Goal: Information Seeking & Learning: Learn about a topic

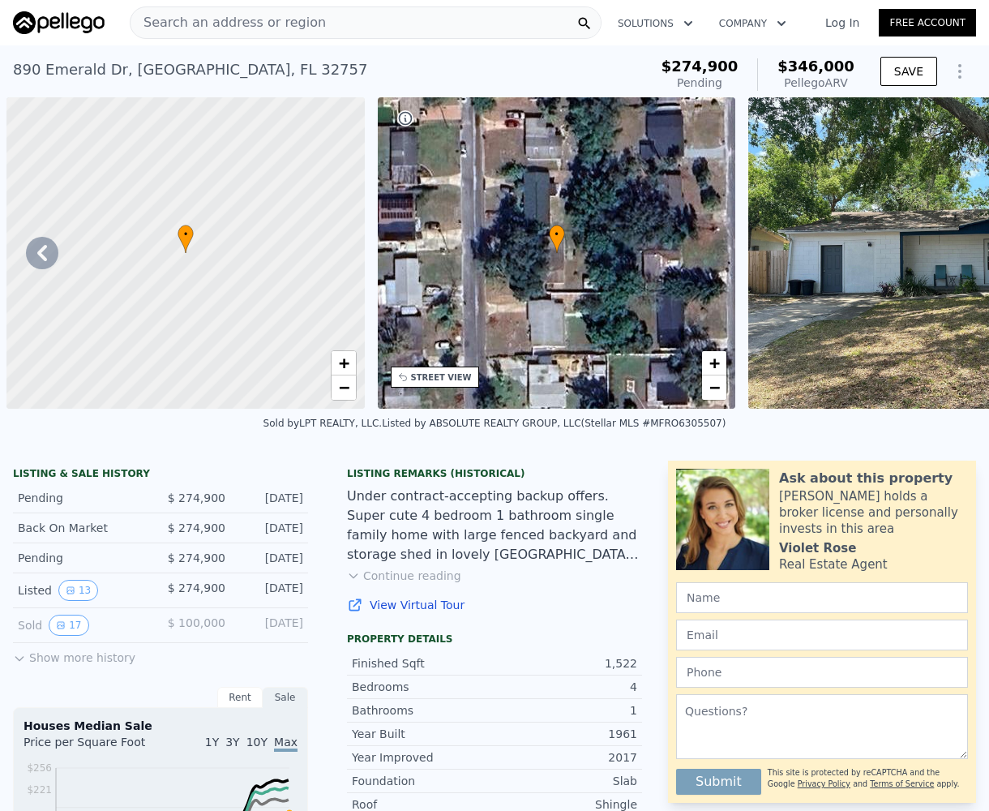
scroll to position [0, 5331]
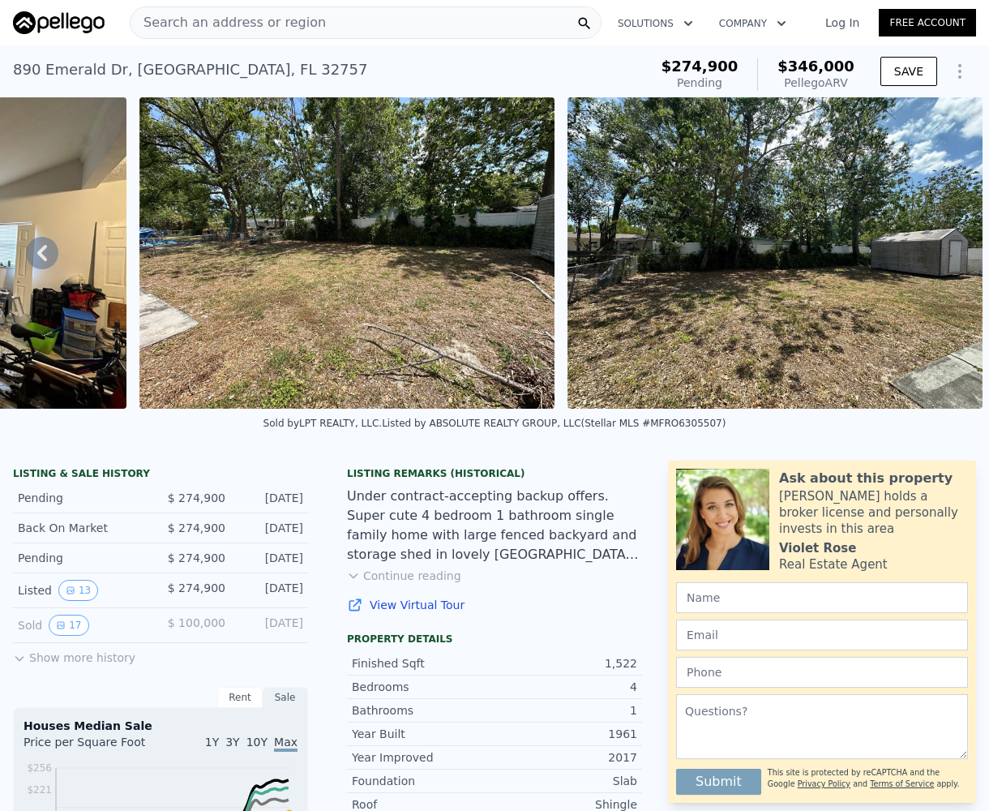
click at [385, 24] on div "Search an address or region" at bounding box center [366, 22] width 472 height 32
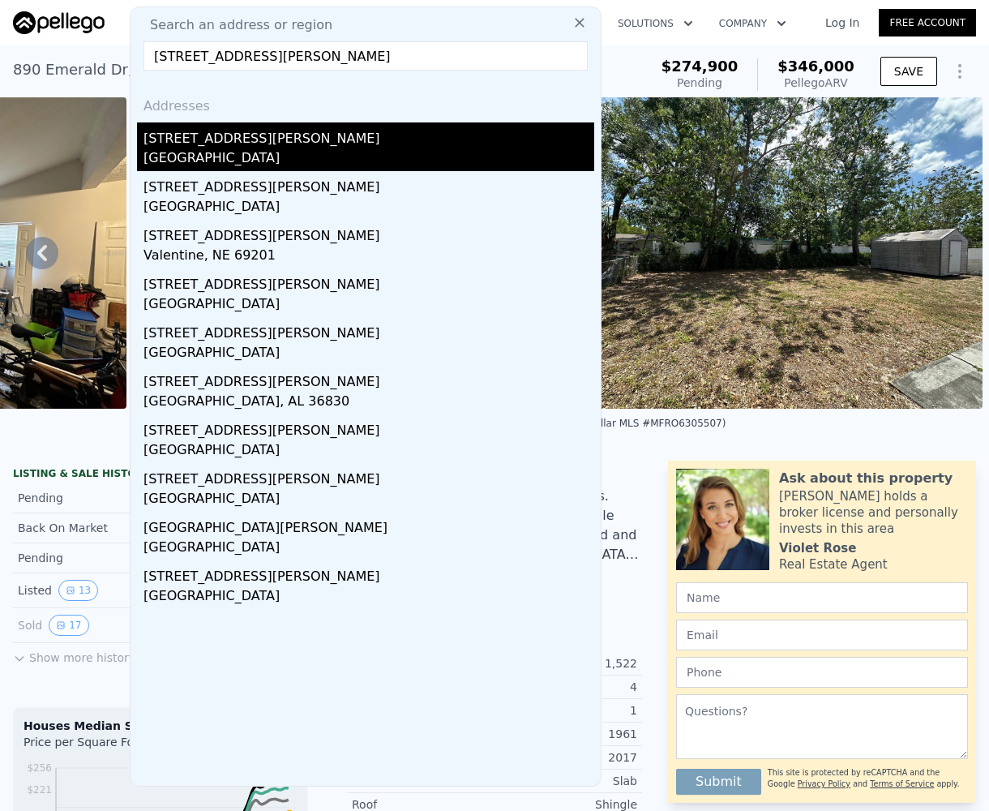
type input "[STREET_ADDRESS][PERSON_NAME]"
click at [166, 147] on div "[STREET_ADDRESS][PERSON_NAME]" at bounding box center [369, 135] width 451 height 26
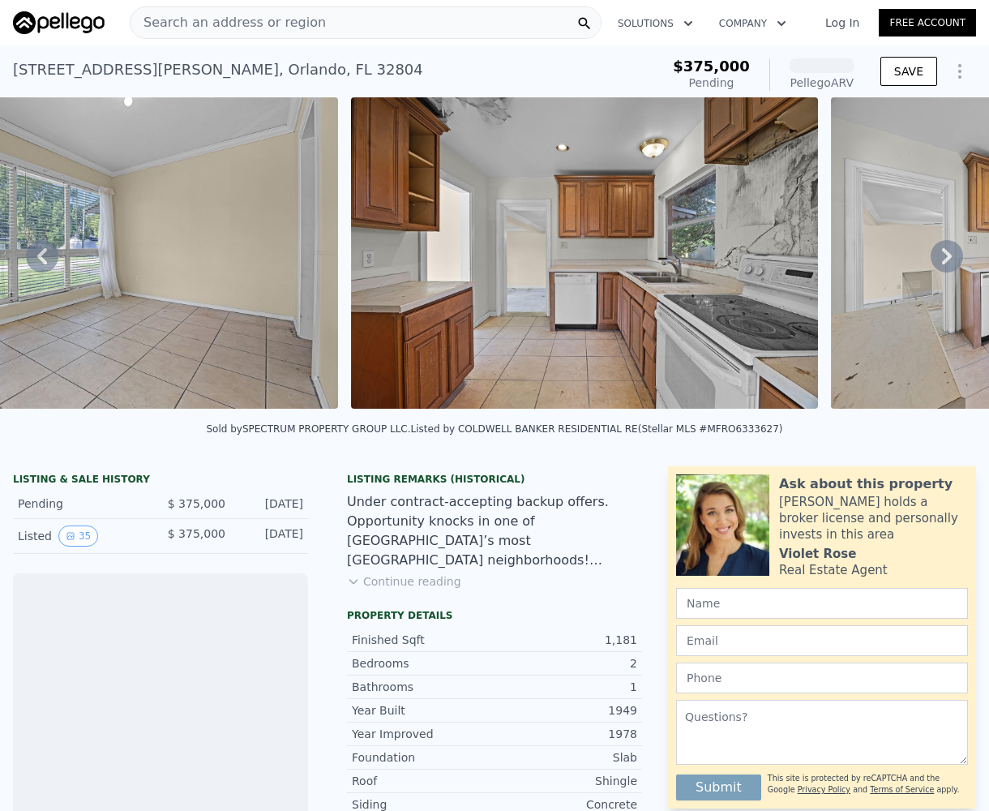
scroll to position [0, 5195]
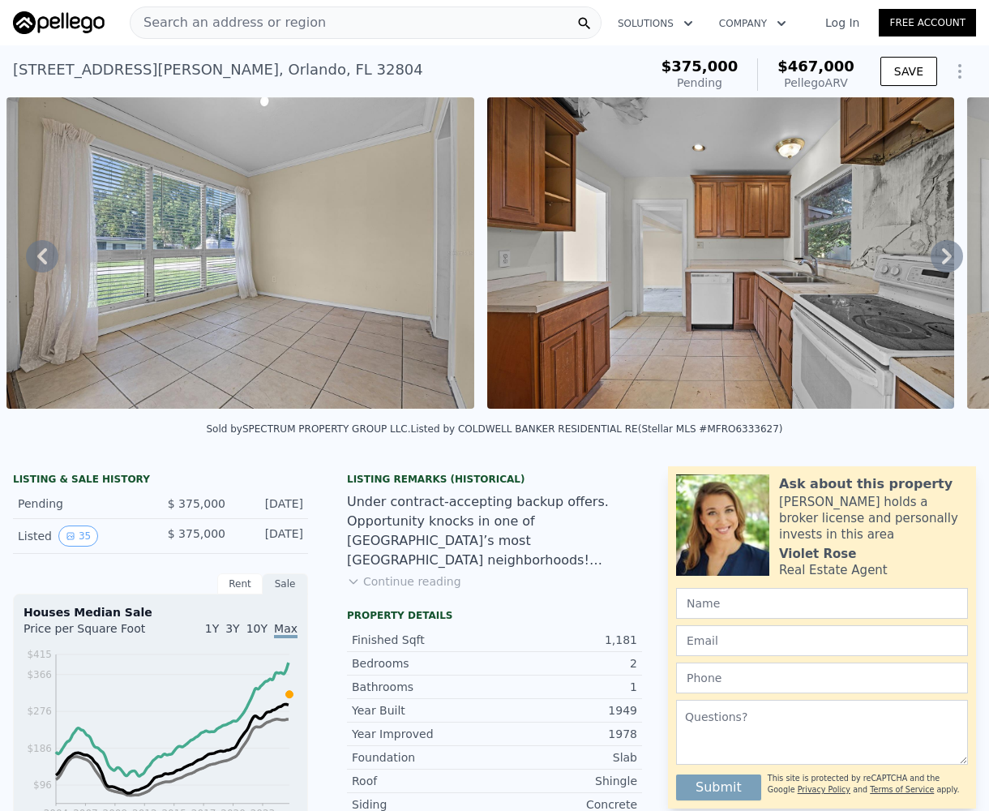
click at [936, 270] on icon at bounding box center [947, 256] width 32 height 32
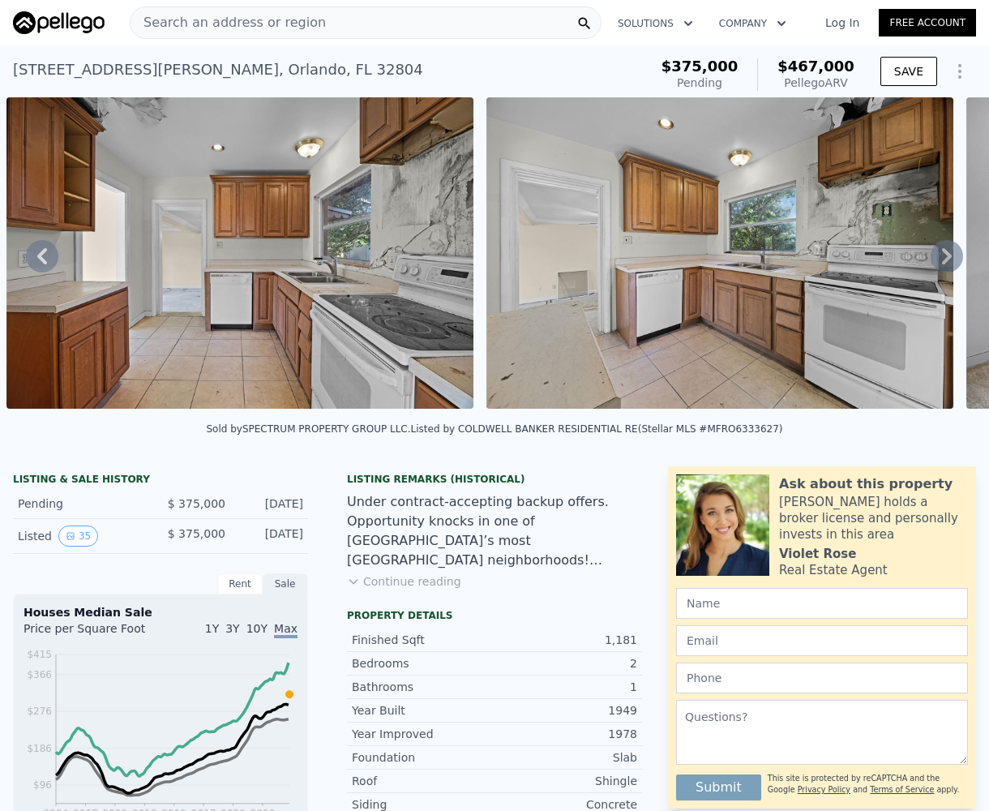
click at [931, 265] on icon at bounding box center [947, 256] width 32 height 32
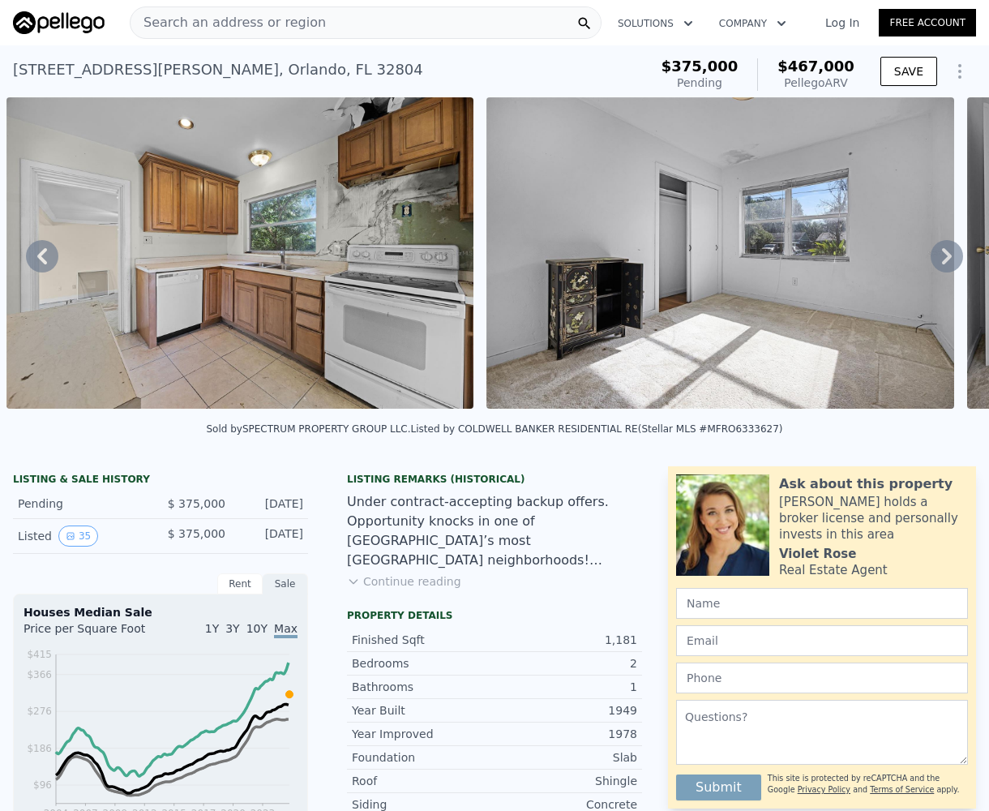
click at [931, 265] on icon at bounding box center [947, 256] width 32 height 32
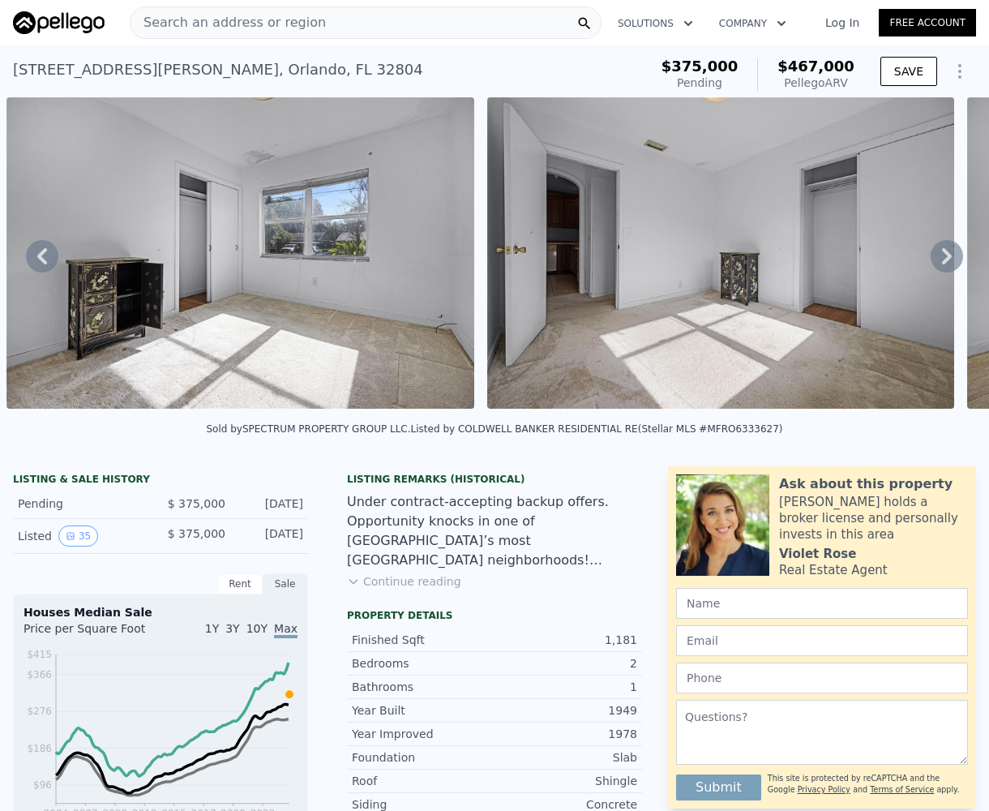
click at [933, 266] on icon at bounding box center [947, 256] width 32 height 32
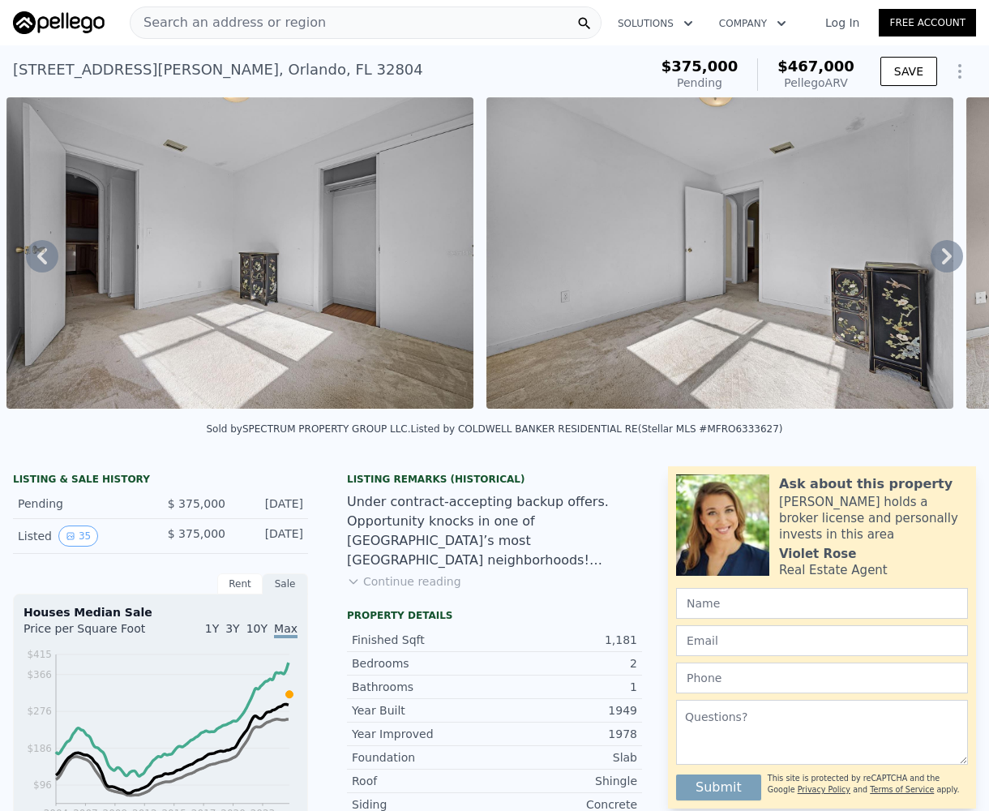
click at [942, 264] on icon at bounding box center [947, 256] width 10 height 16
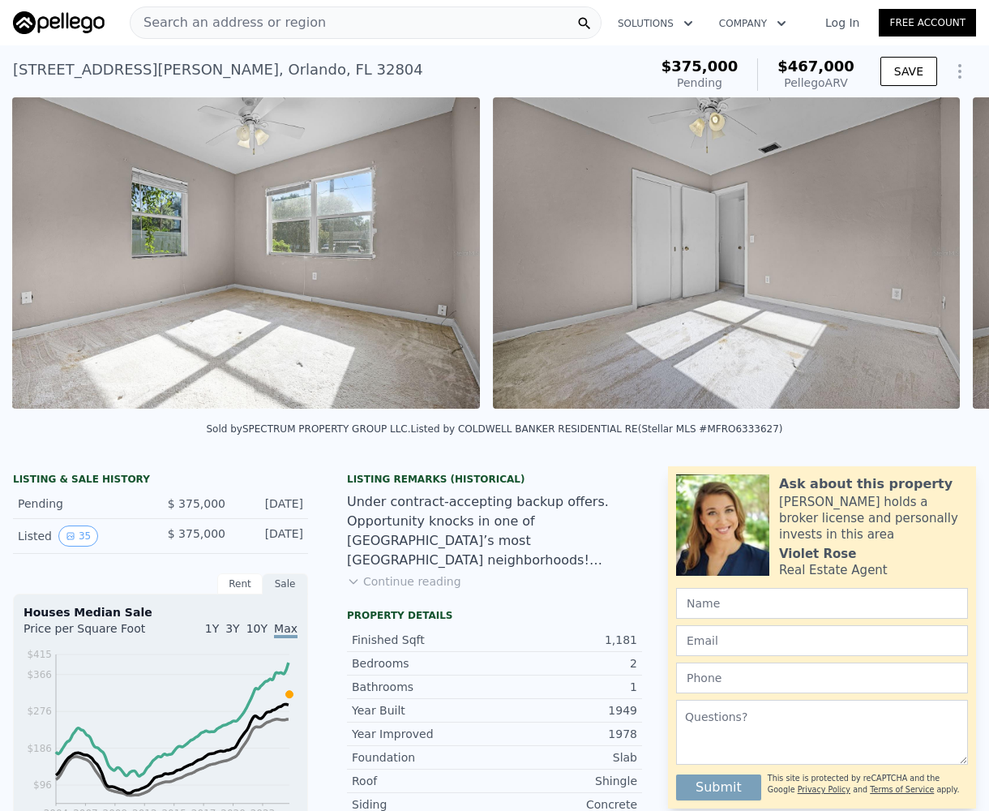
scroll to position [0, 8077]
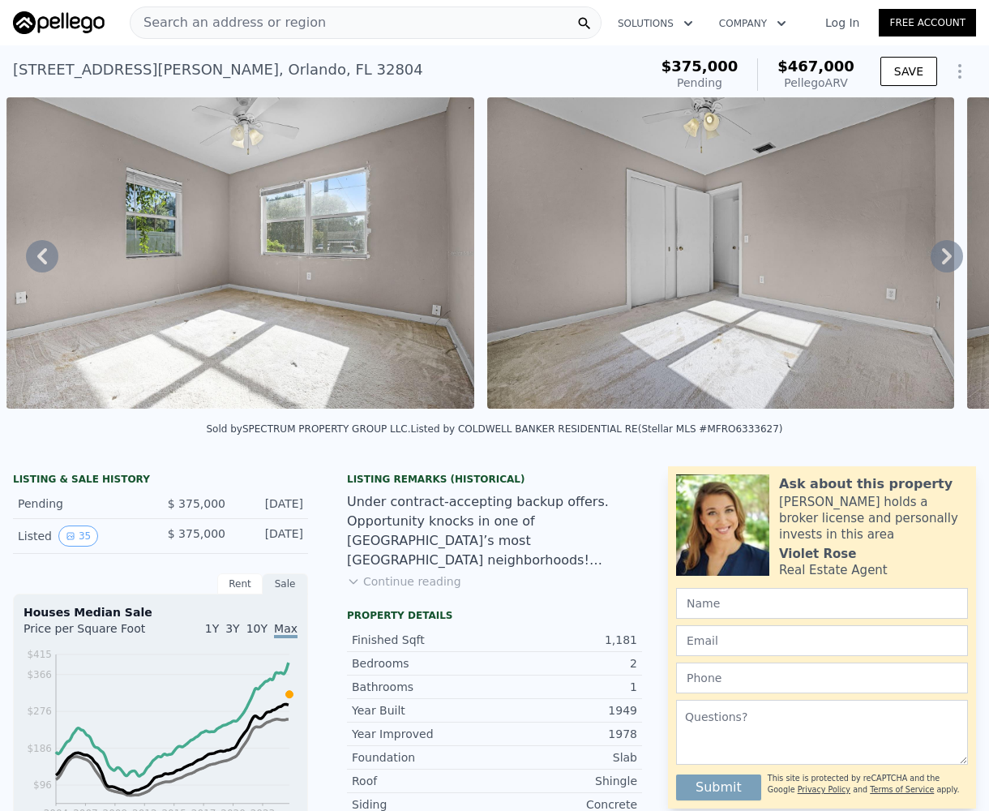
click at [942, 264] on icon at bounding box center [947, 256] width 10 height 16
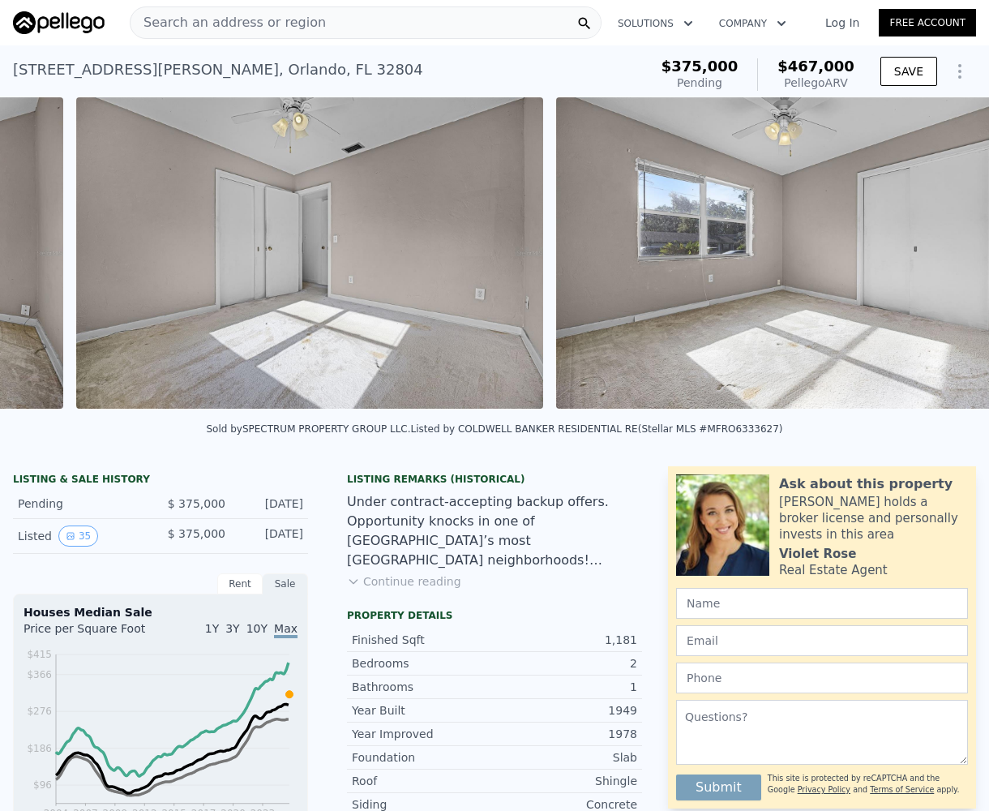
scroll to position [0, 8558]
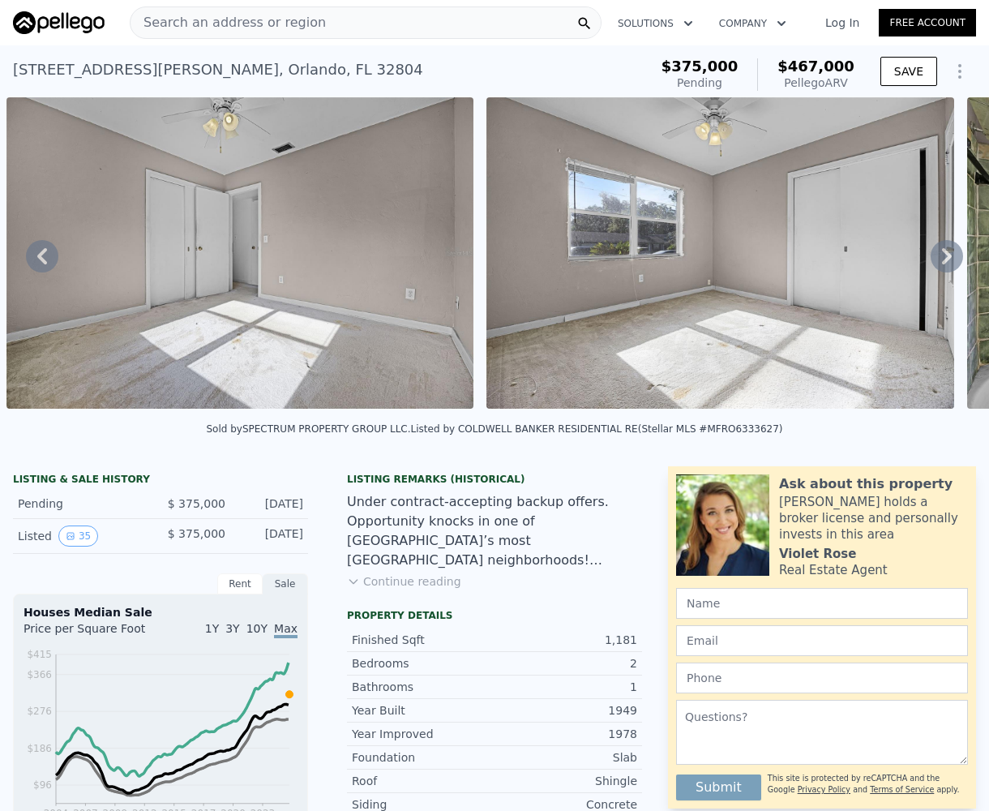
click at [942, 264] on icon at bounding box center [947, 256] width 10 height 16
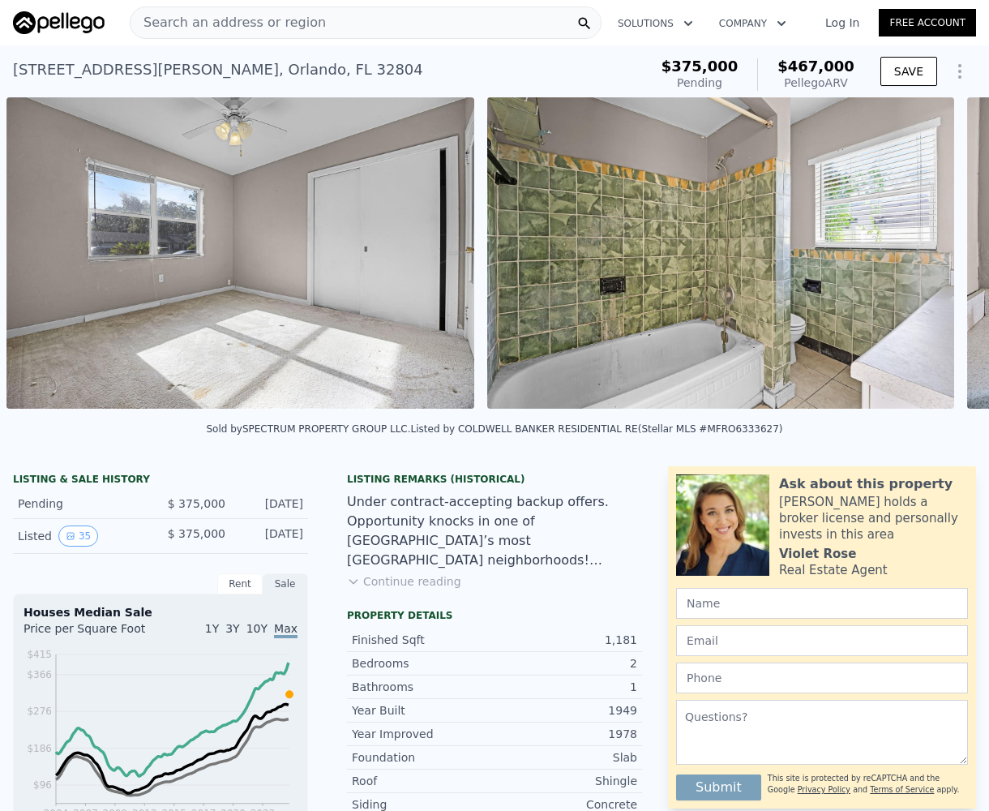
click at [933, 266] on div "• + − • + − STREET VIEW Loading... SATELLITE VIEW" at bounding box center [494, 255] width 989 height 317
click at [933, 265] on icon at bounding box center [947, 256] width 32 height 32
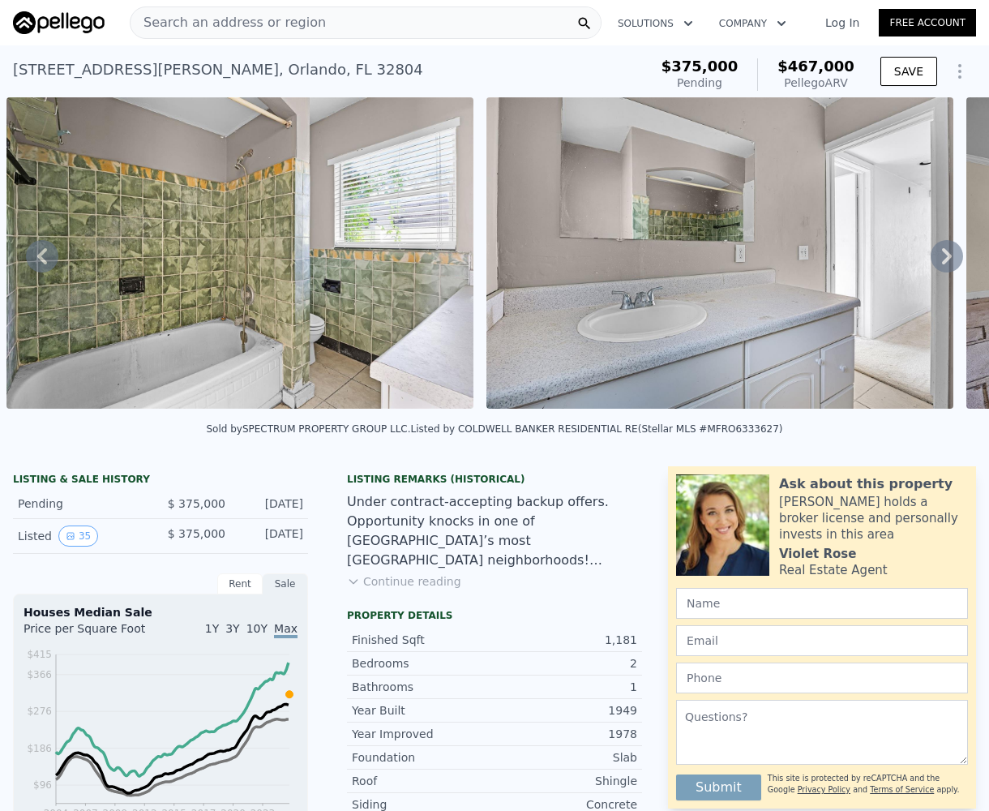
click at [933, 262] on icon at bounding box center [947, 256] width 32 height 32
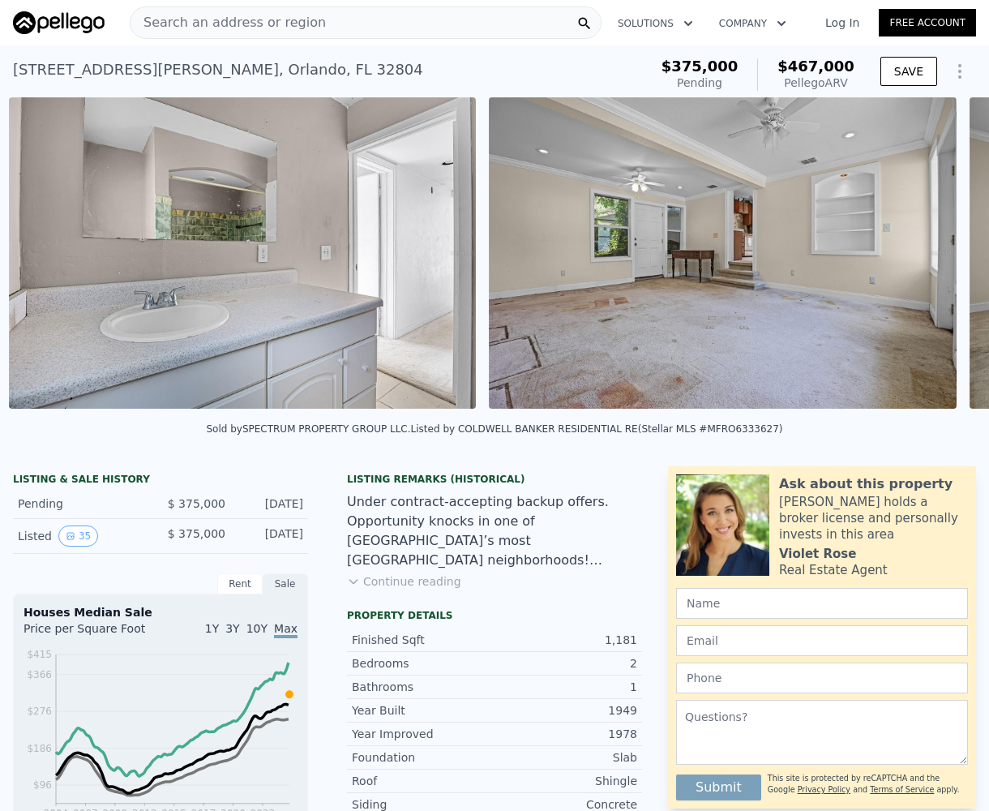
scroll to position [0, 9999]
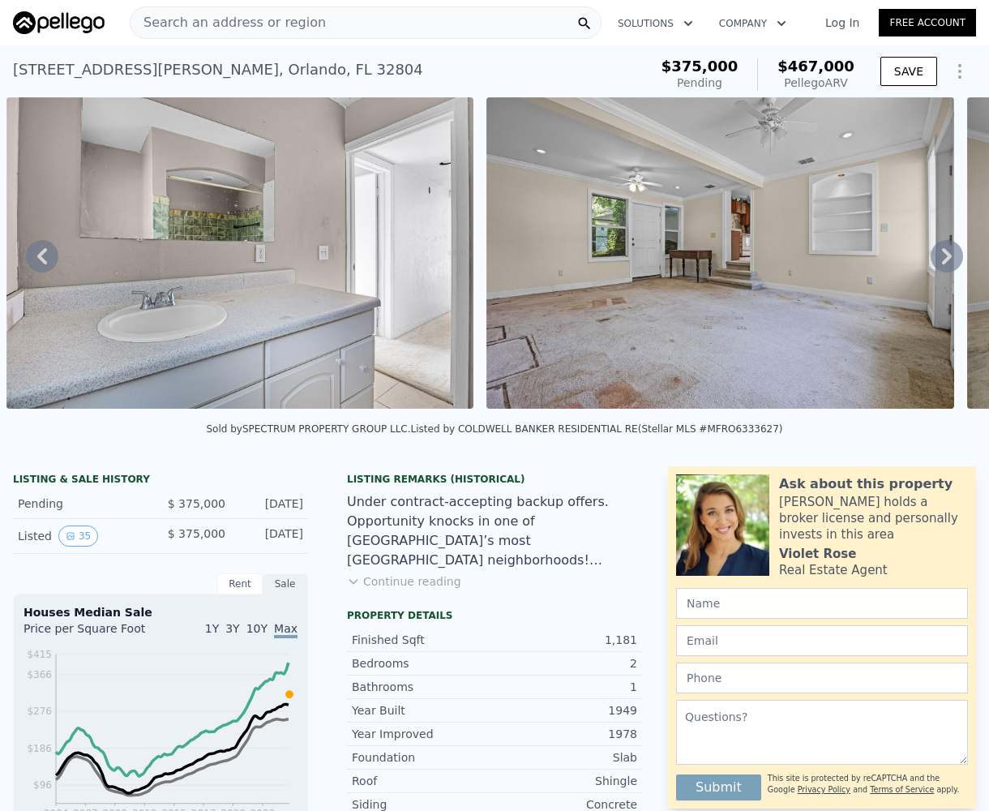
click at [933, 262] on icon at bounding box center [947, 256] width 32 height 32
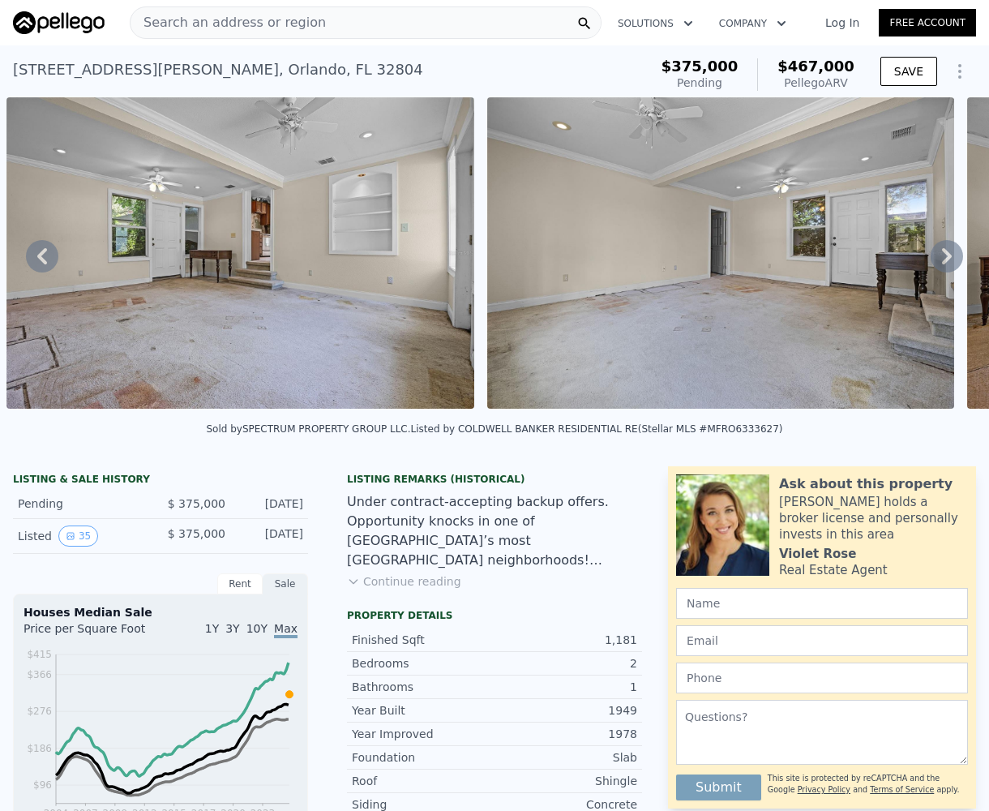
click at [933, 262] on icon at bounding box center [947, 256] width 32 height 32
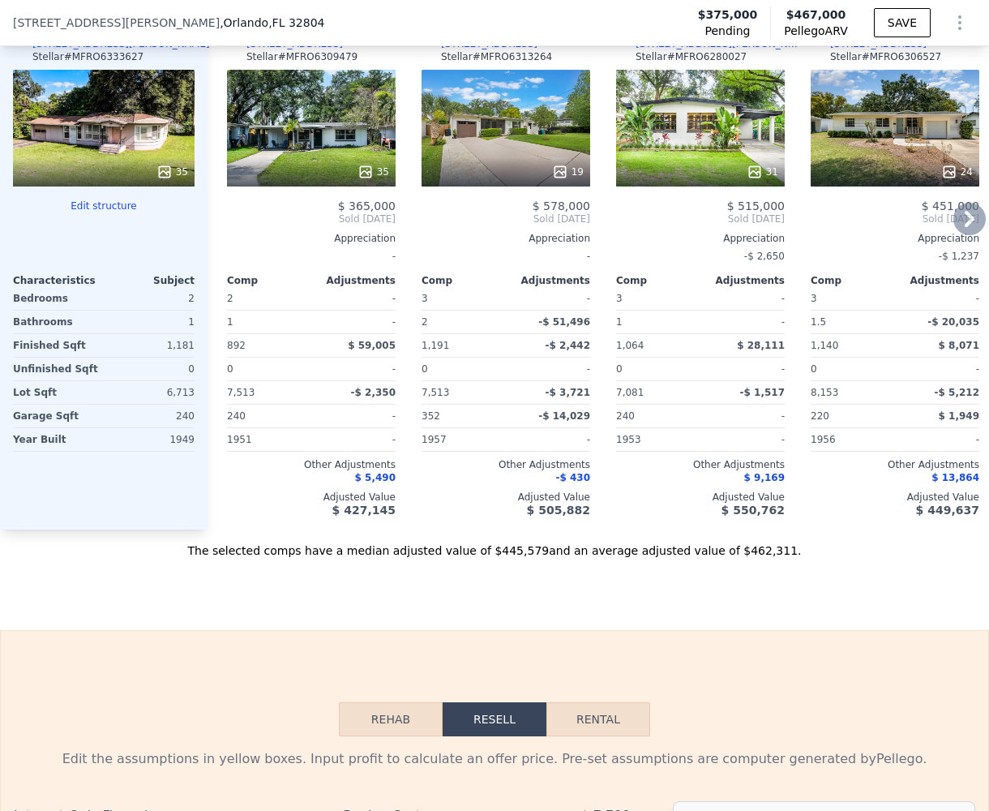
scroll to position [1691, 0]
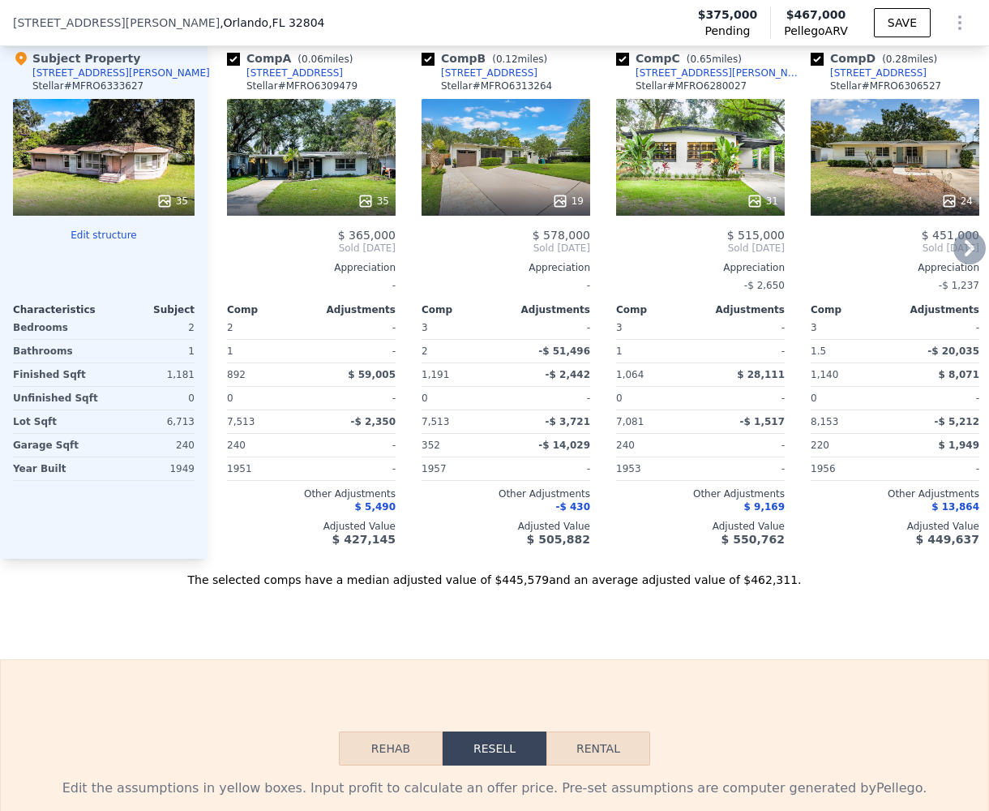
click at [954, 262] on icon at bounding box center [970, 248] width 32 height 32
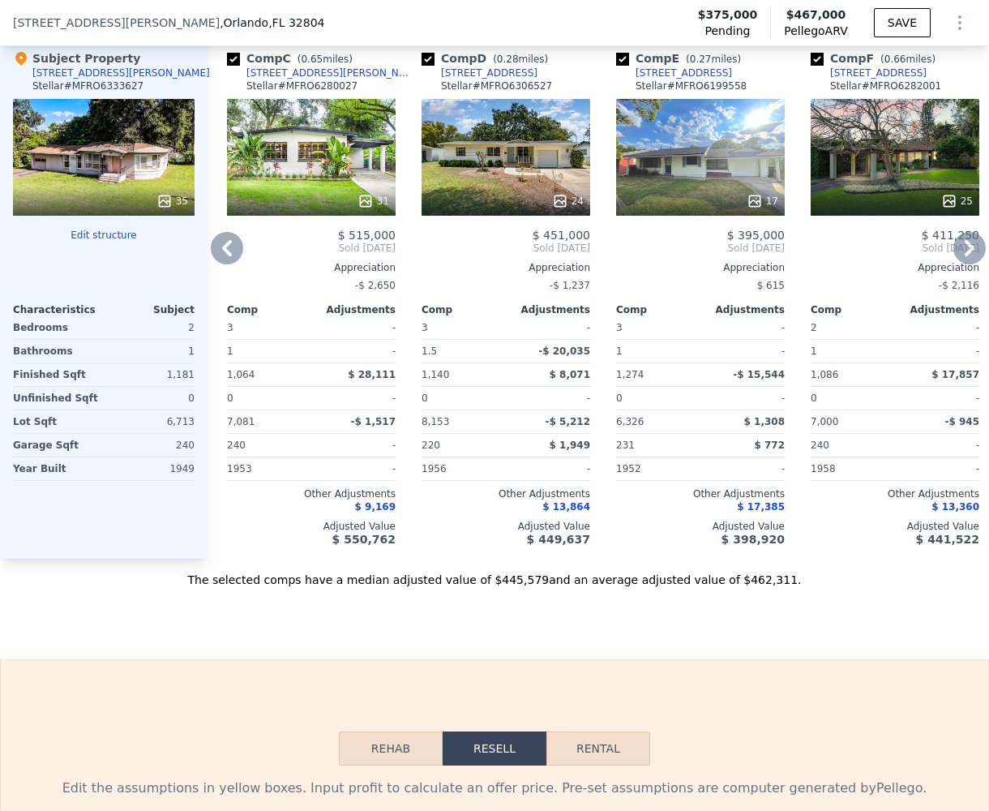
click at [954, 261] on icon at bounding box center [970, 248] width 32 height 32
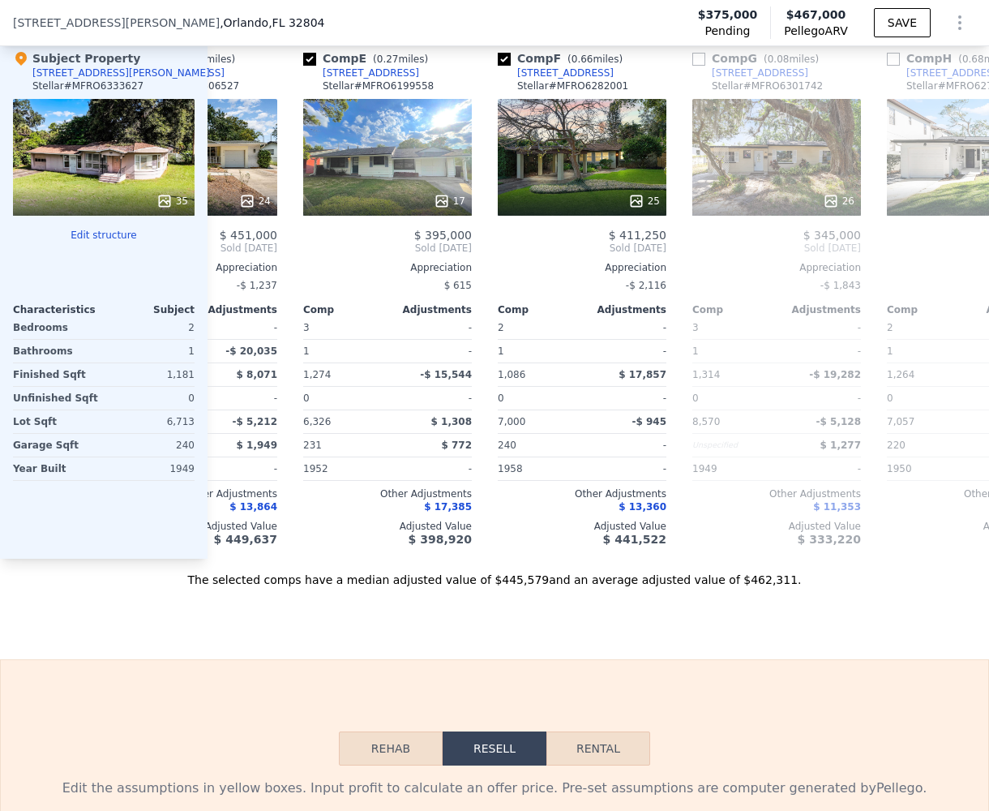
scroll to position [0, 778]
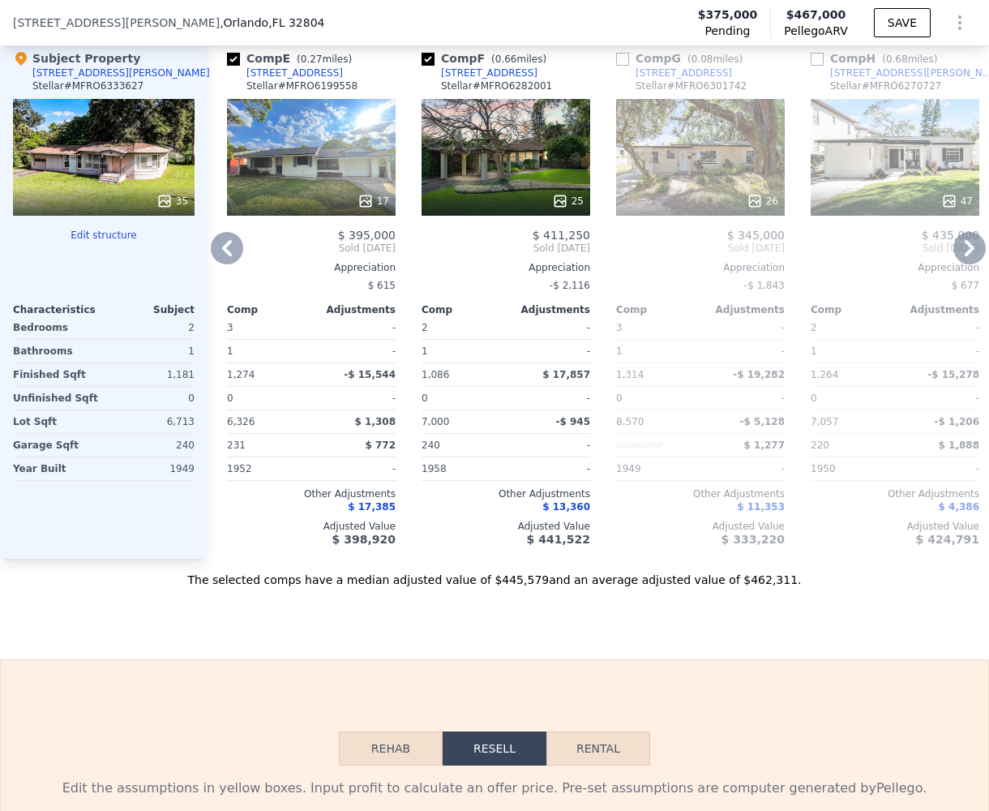
click at [954, 261] on icon at bounding box center [970, 248] width 32 height 32
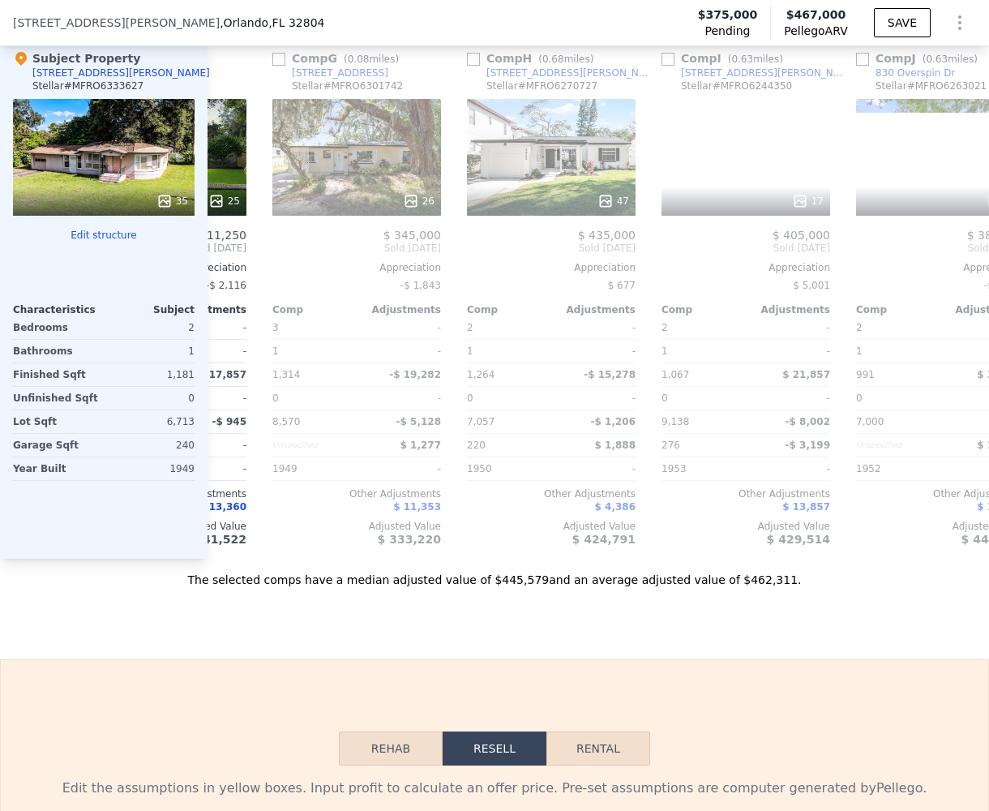
scroll to position [0, 1168]
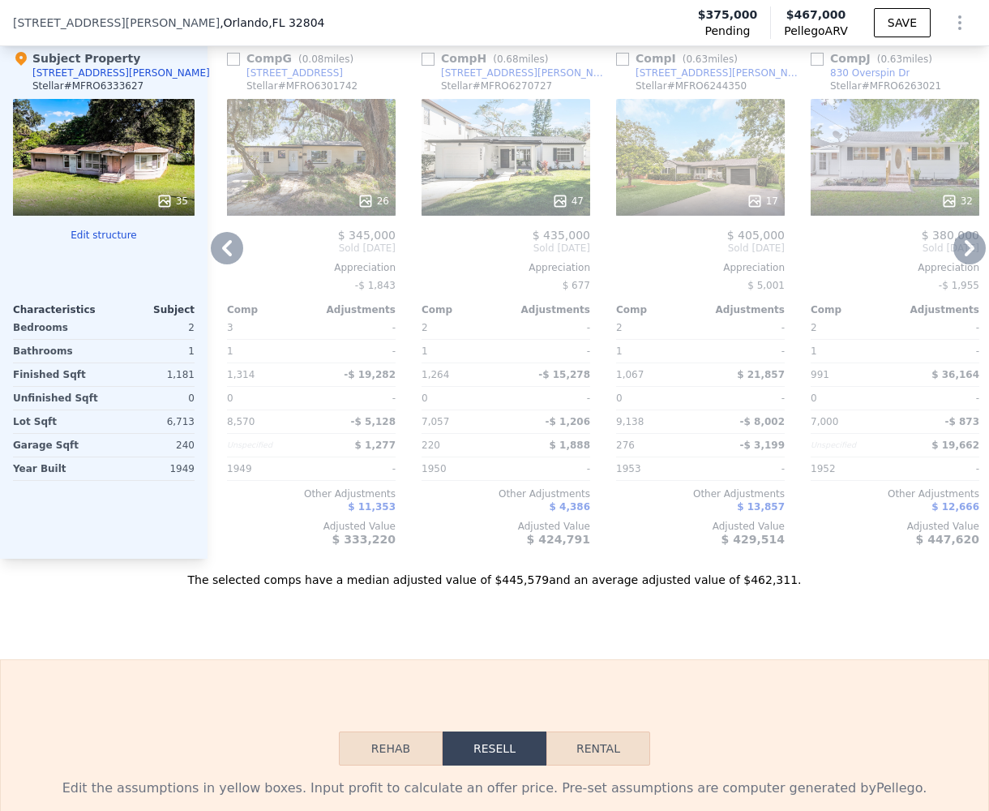
click at [954, 261] on icon at bounding box center [970, 248] width 32 height 32
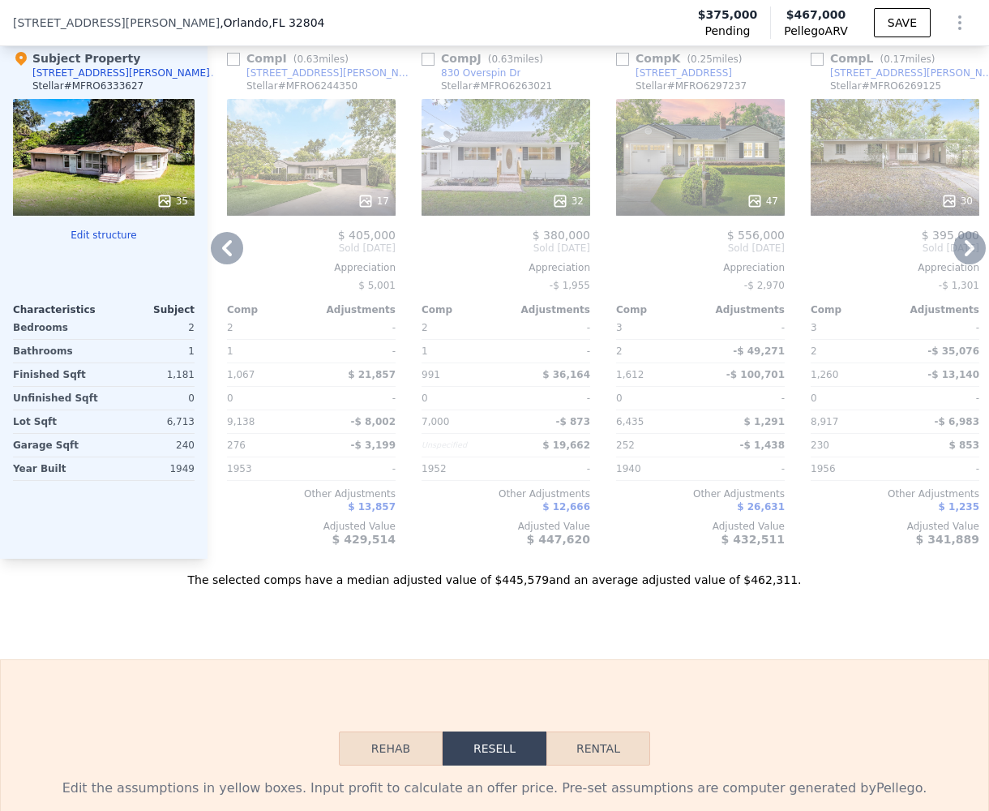
click at [954, 261] on icon at bounding box center [970, 248] width 32 height 32
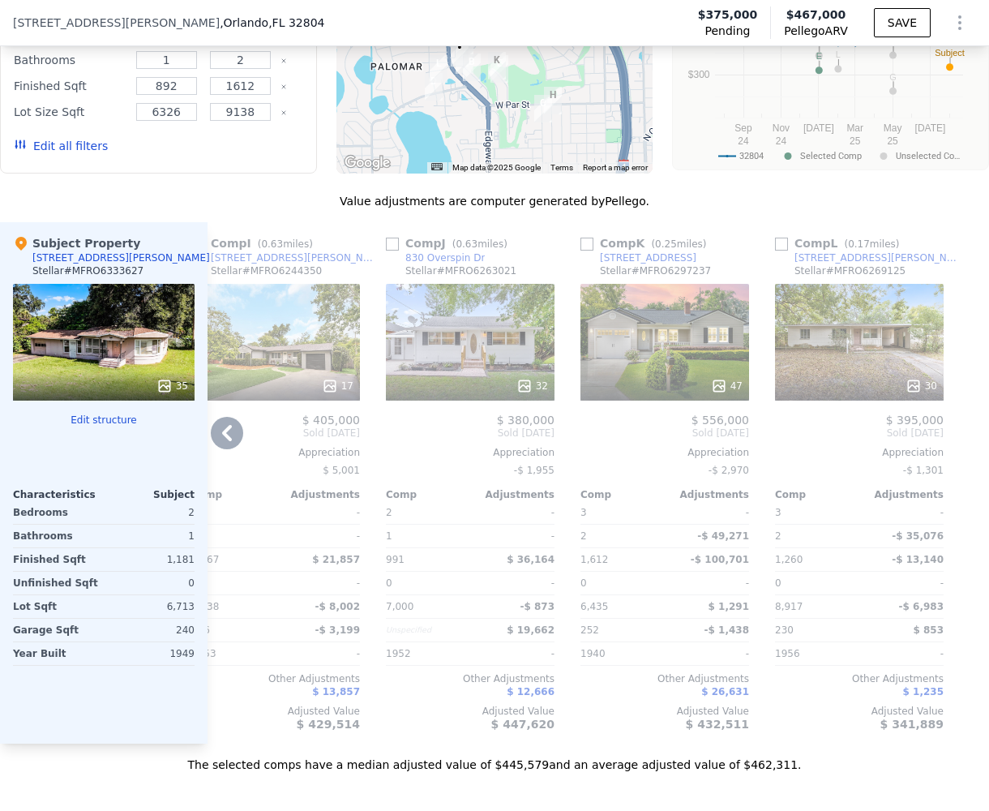
scroll to position [1621, 0]
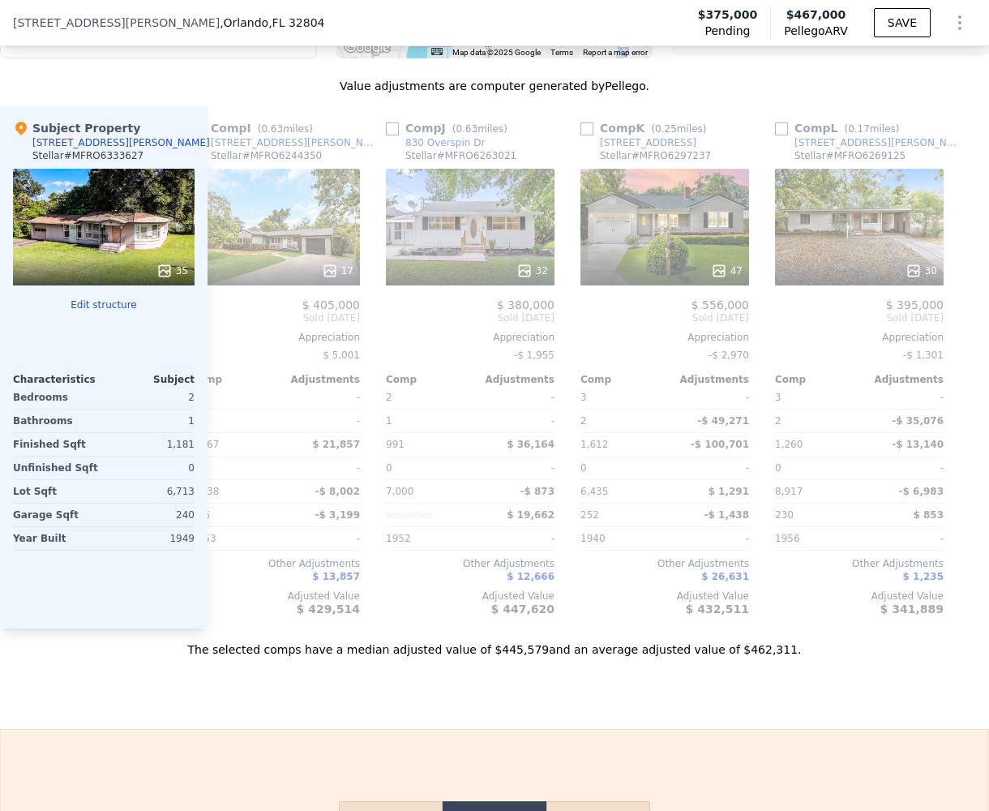
click at [924, 94] on div "Value adjustments are computer generated by Pellego ." at bounding box center [494, 86] width 989 height 16
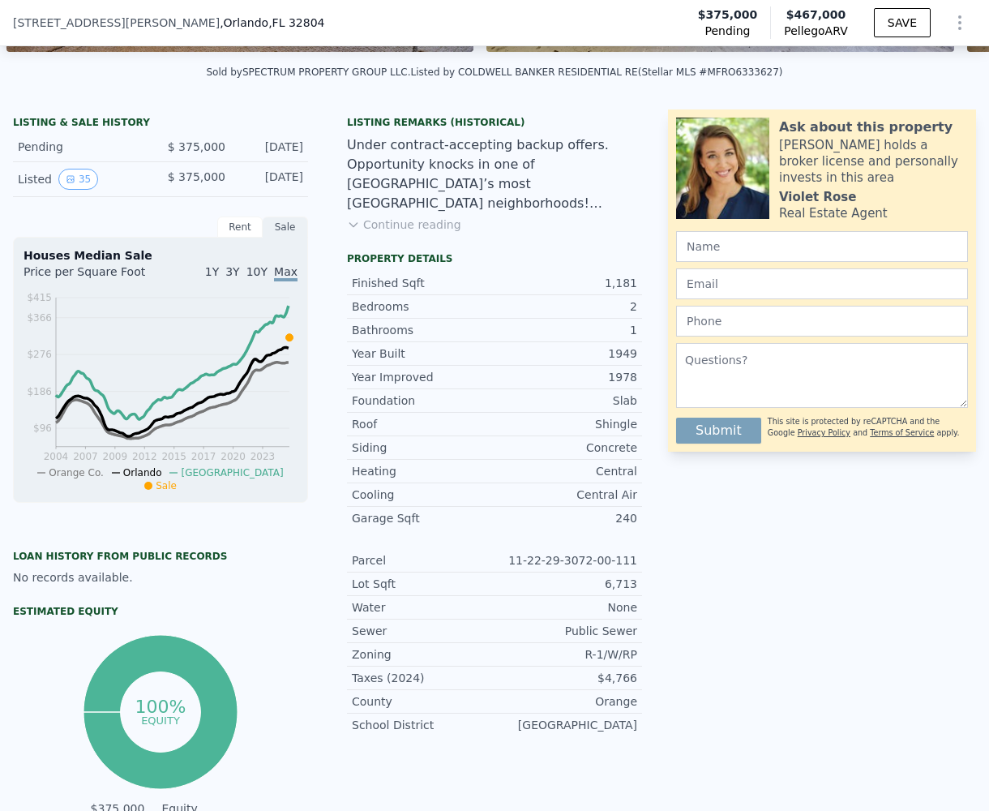
scroll to position [0, 0]
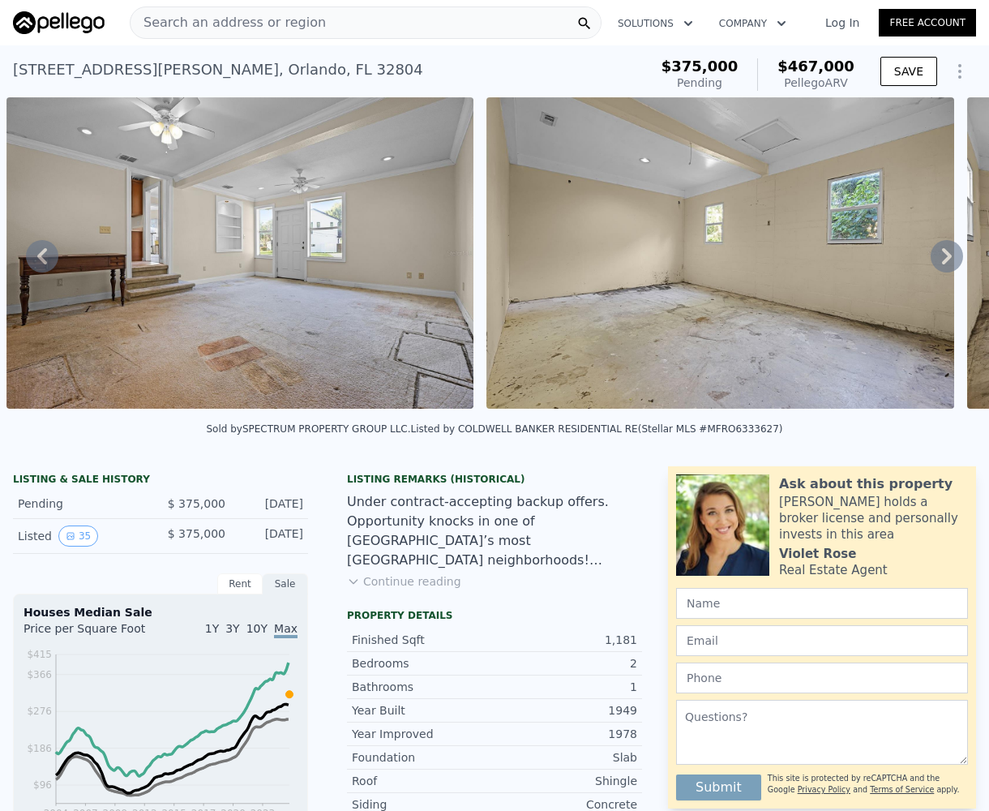
click at [942, 258] on icon at bounding box center [947, 256] width 10 height 16
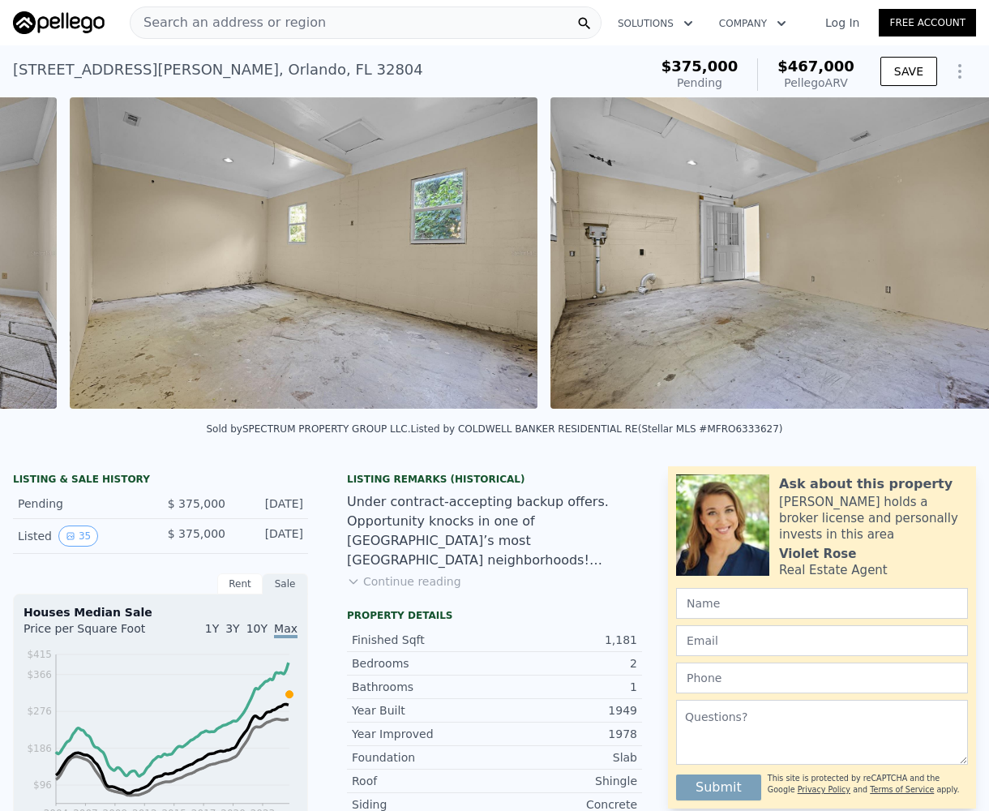
scroll to position [0, 11920]
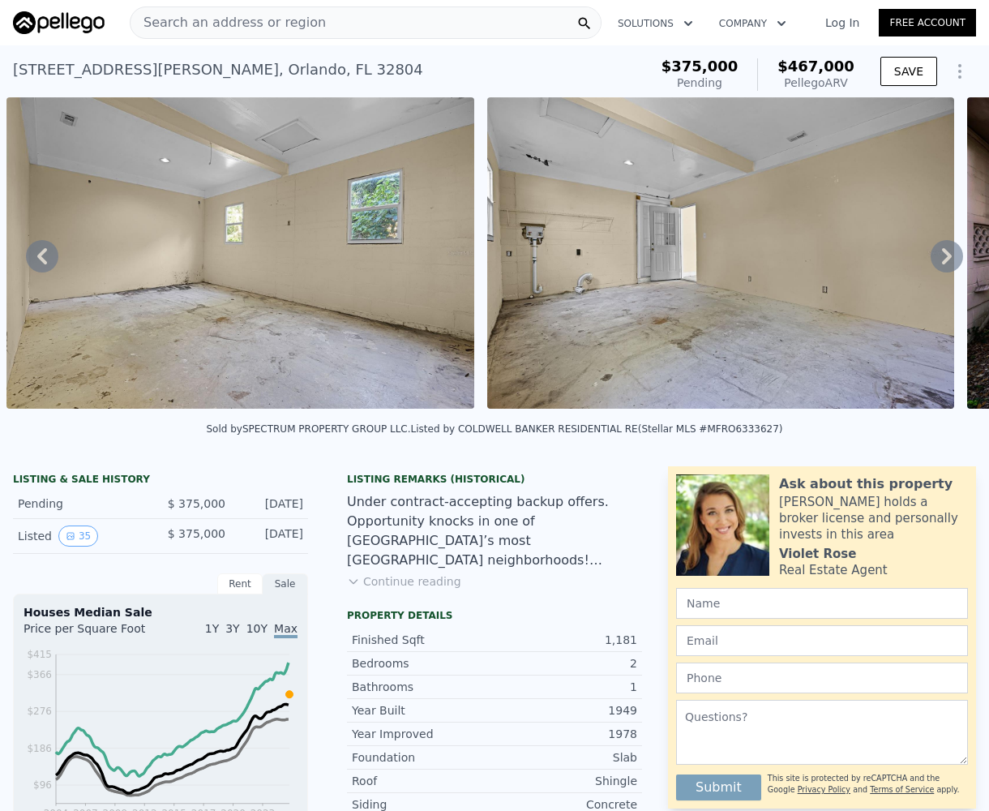
click at [933, 270] on icon at bounding box center [947, 256] width 32 height 32
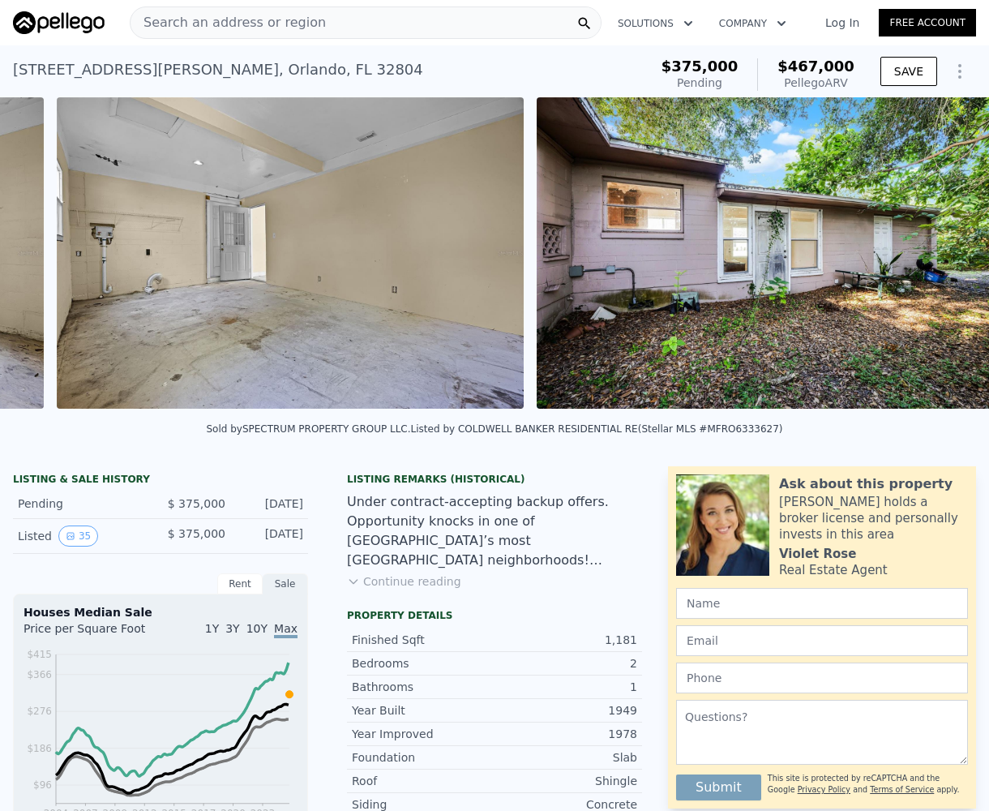
scroll to position [0, 12401]
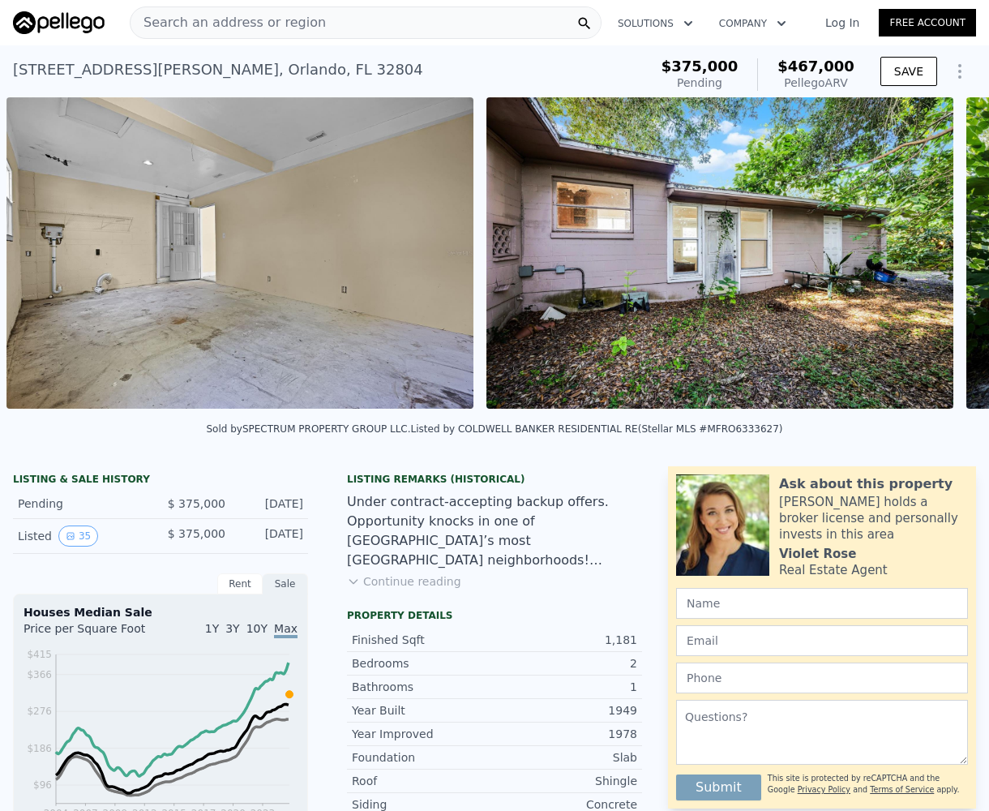
click at [933, 270] on img at bounding box center [720, 252] width 467 height 311
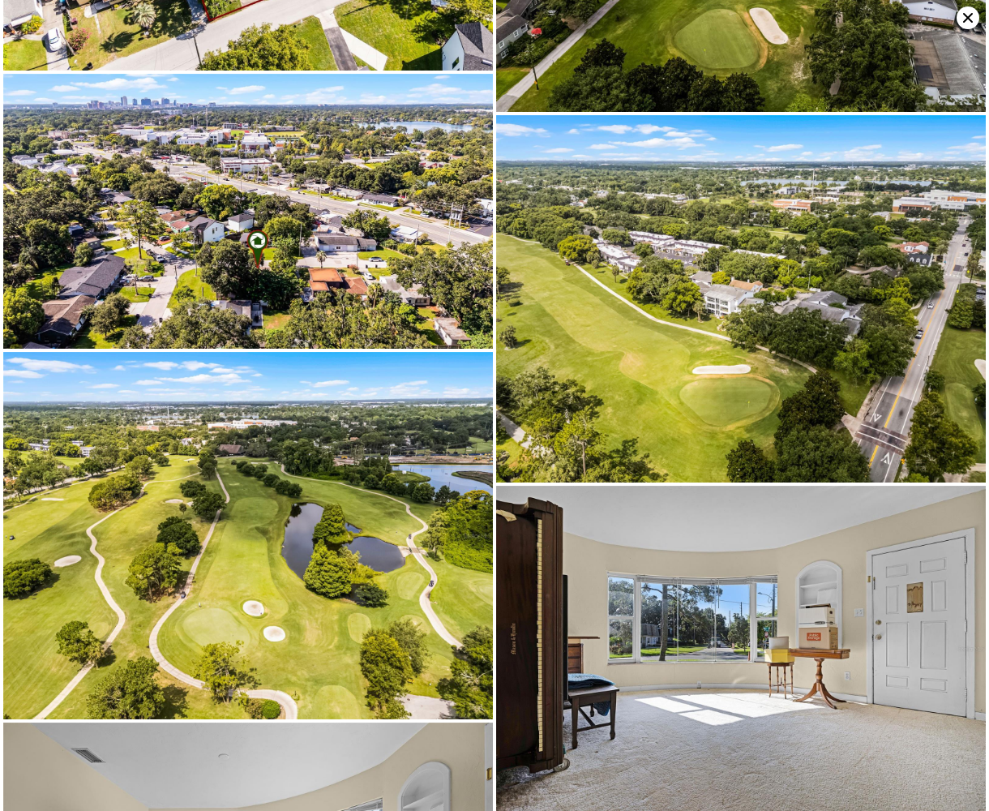
scroll to position [0, 0]
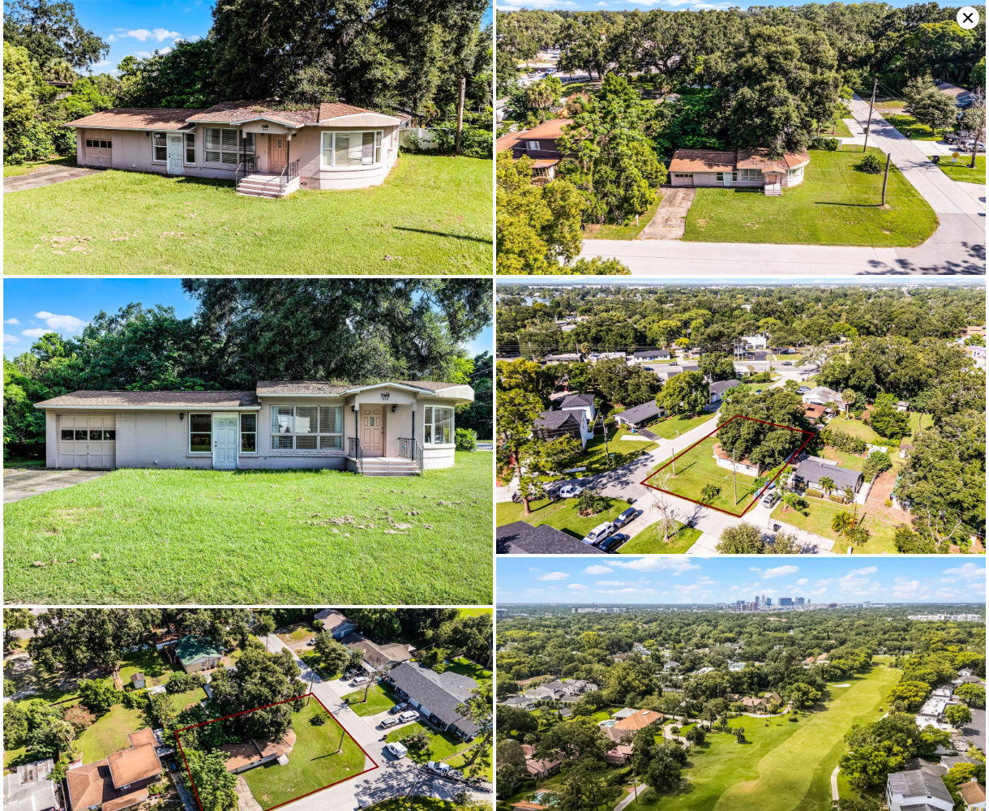
drag, startPoint x: 963, startPoint y: 20, endPoint x: 952, endPoint y: 24, distance: 11.0
click at [962, 20] on icon at bounding box center [968, 17] width 23 height 23
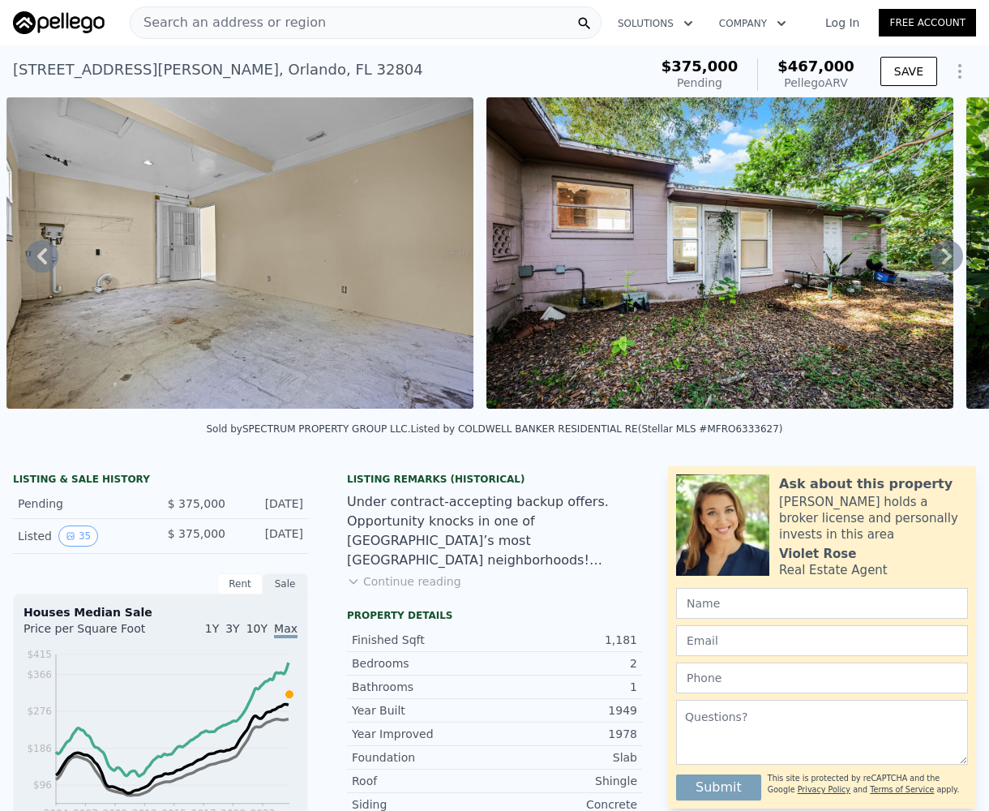
click at [390, 590] on button "Continue reading" at bounding box center [404, 581] width 114 height 16
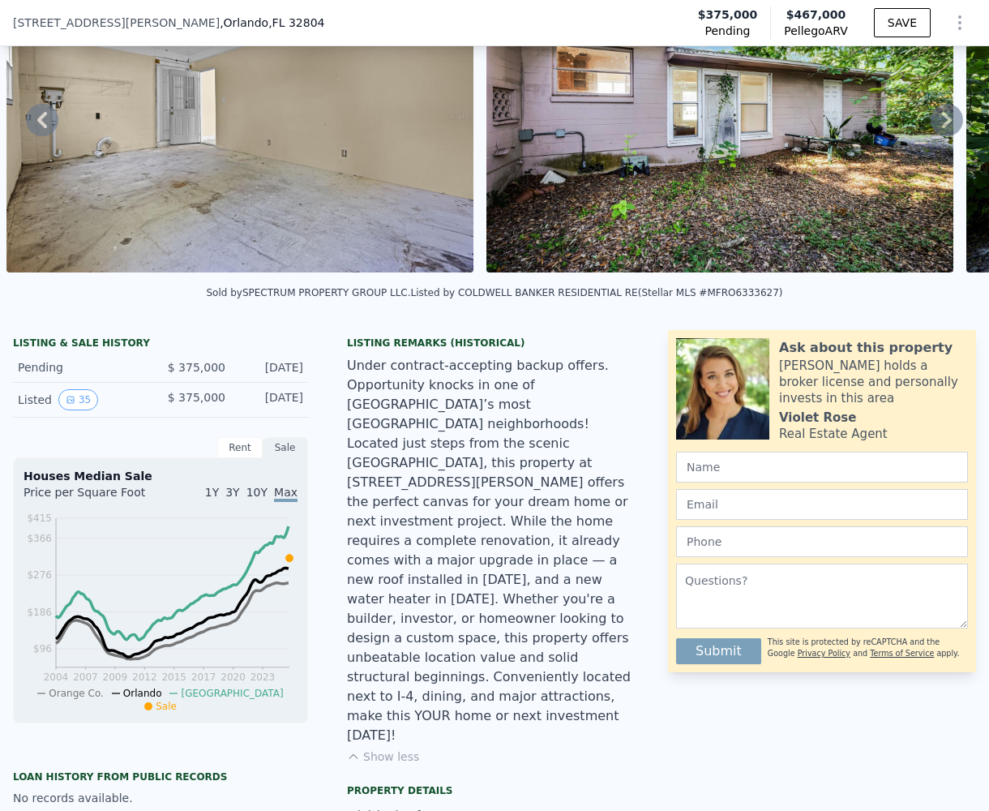
scroll to position [161, 0]
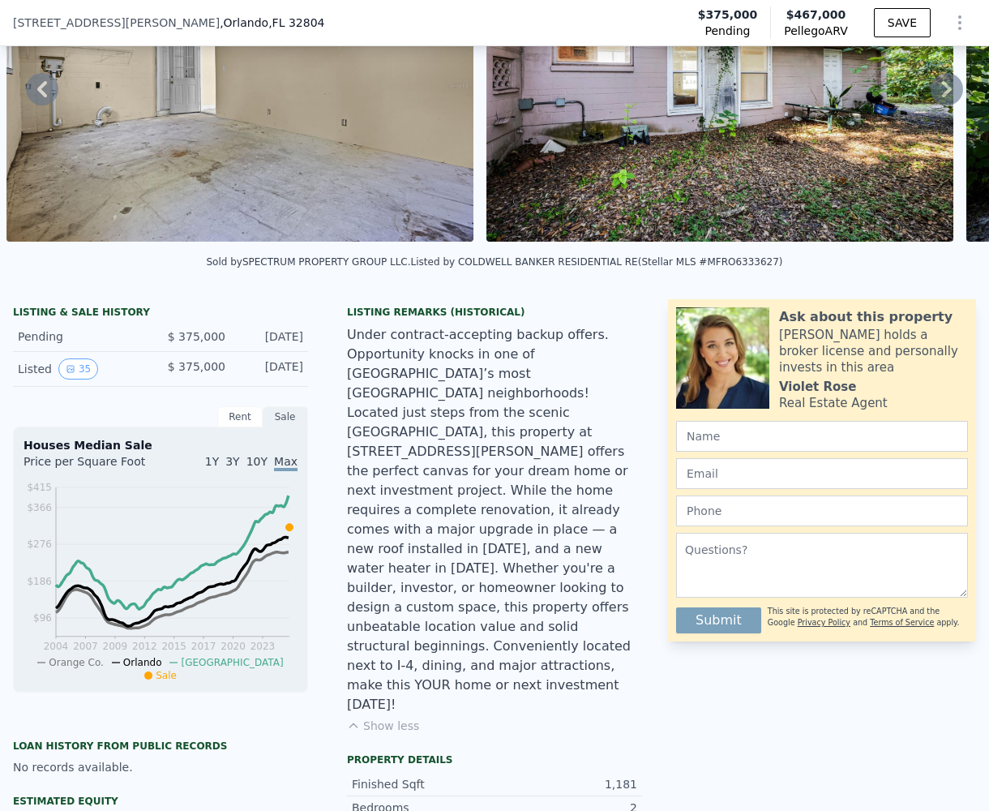
click at [397, 718] on button "Show less" at bounding box center [383, 726] width 72 height 16
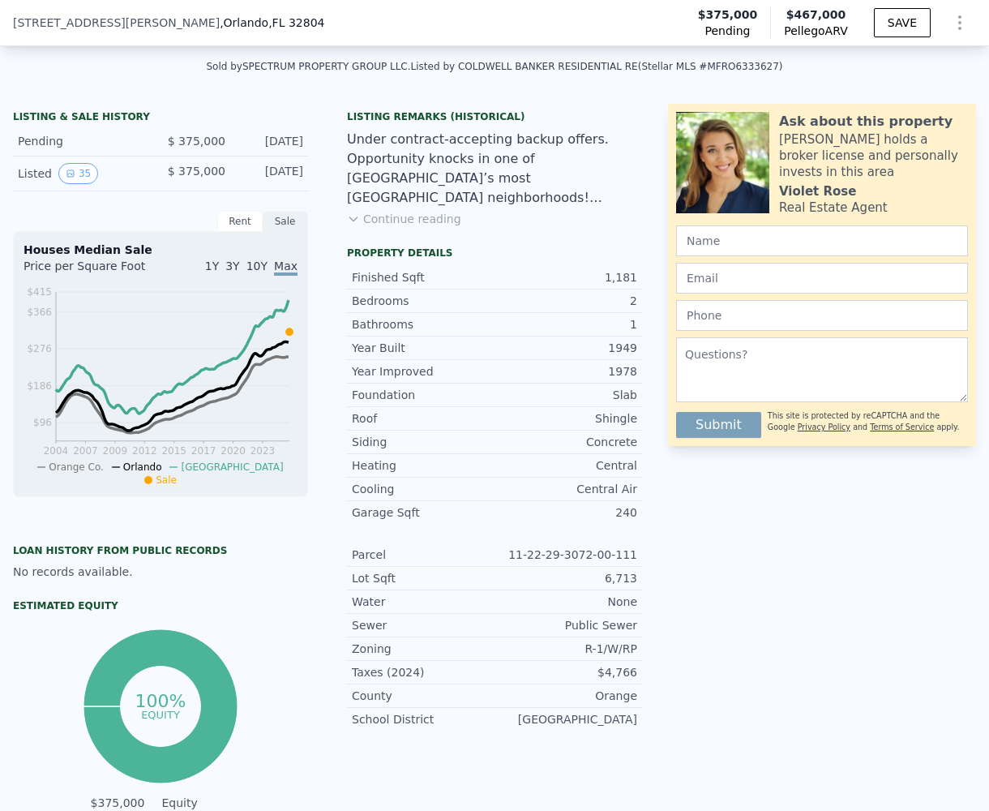
scroll to position [0, 0]
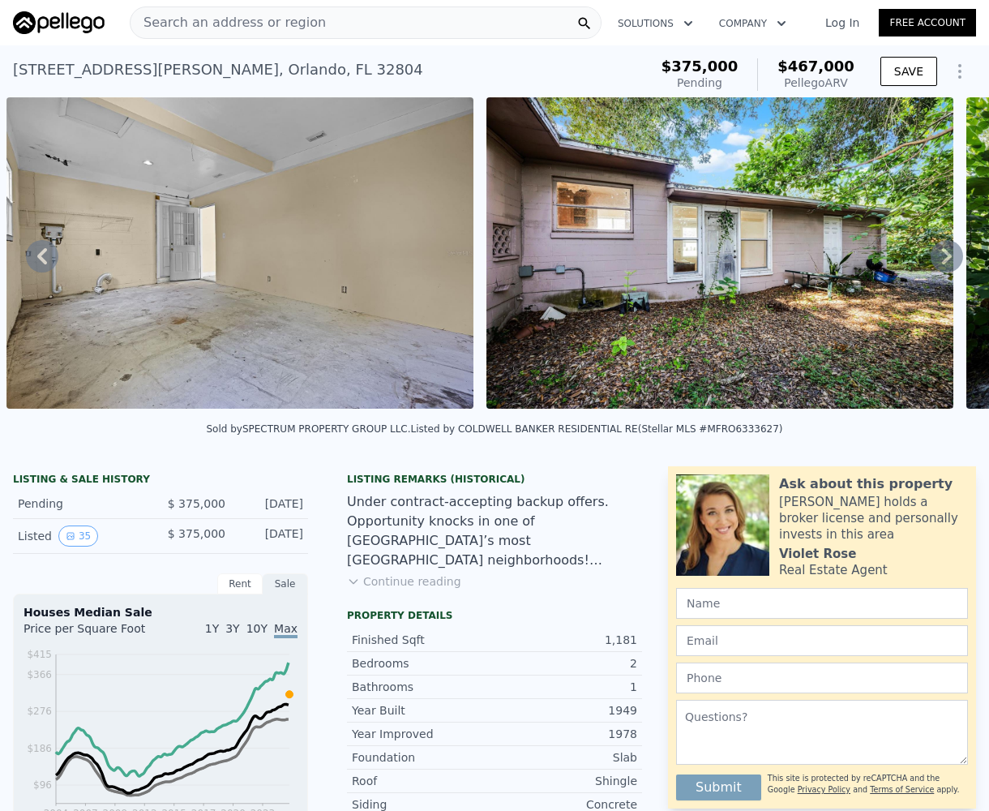
click at [942, 264] on icon at bounding box center [947, 256] width 10 height 16
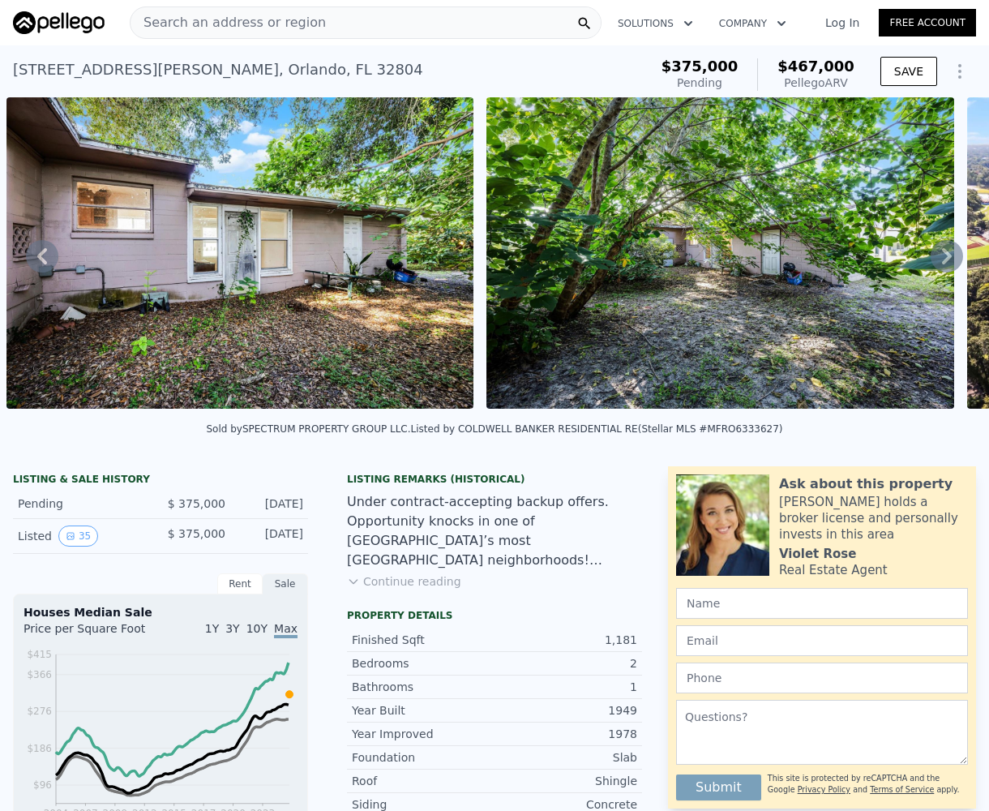
click at [933, 264] on icon at bounding box center [947, 256] width 32 height 32
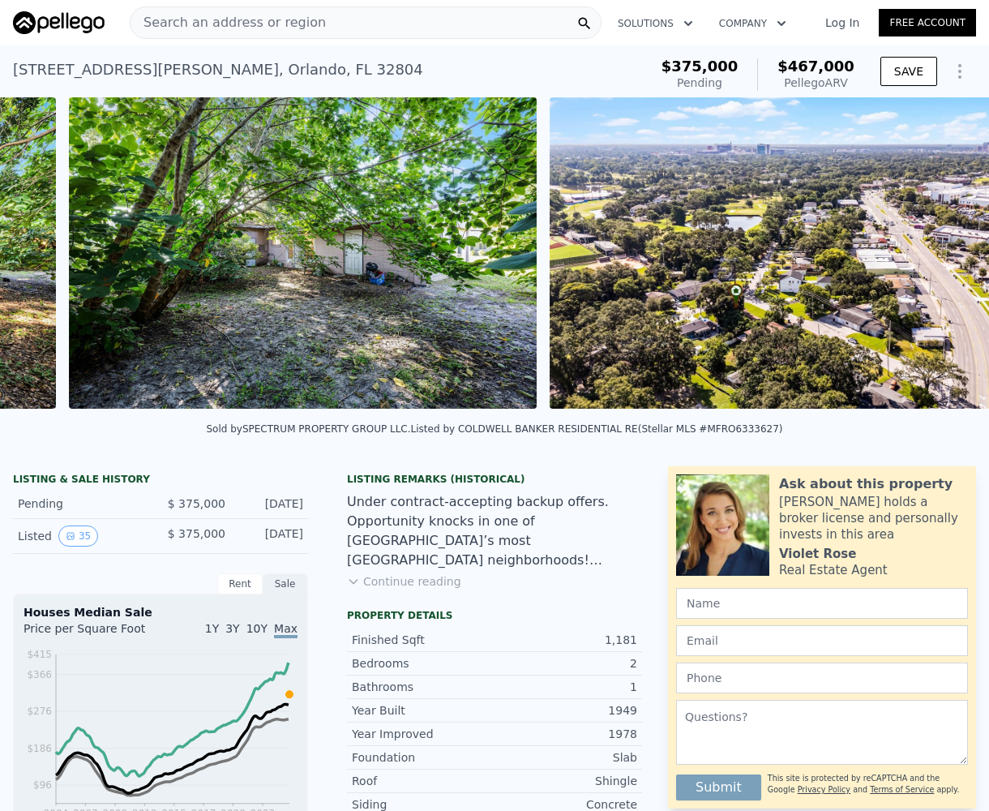
scroll to position [0, 13361]
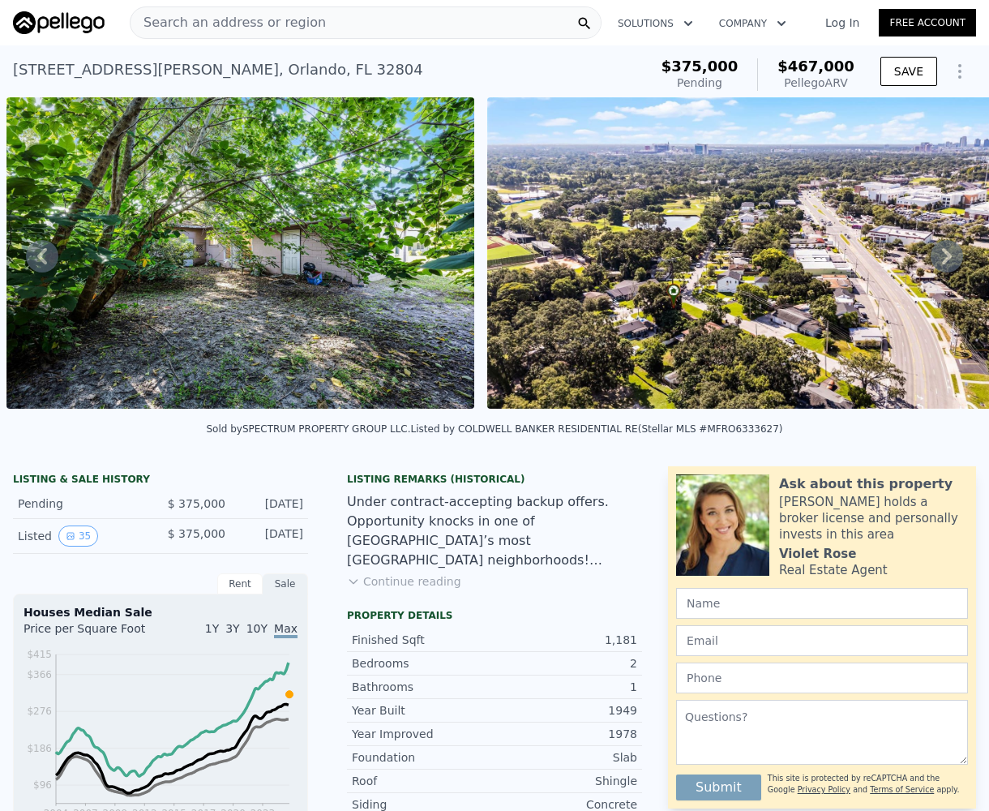
click at [933, 264] on icon at bounding box center [947, 256] width 32 height 32
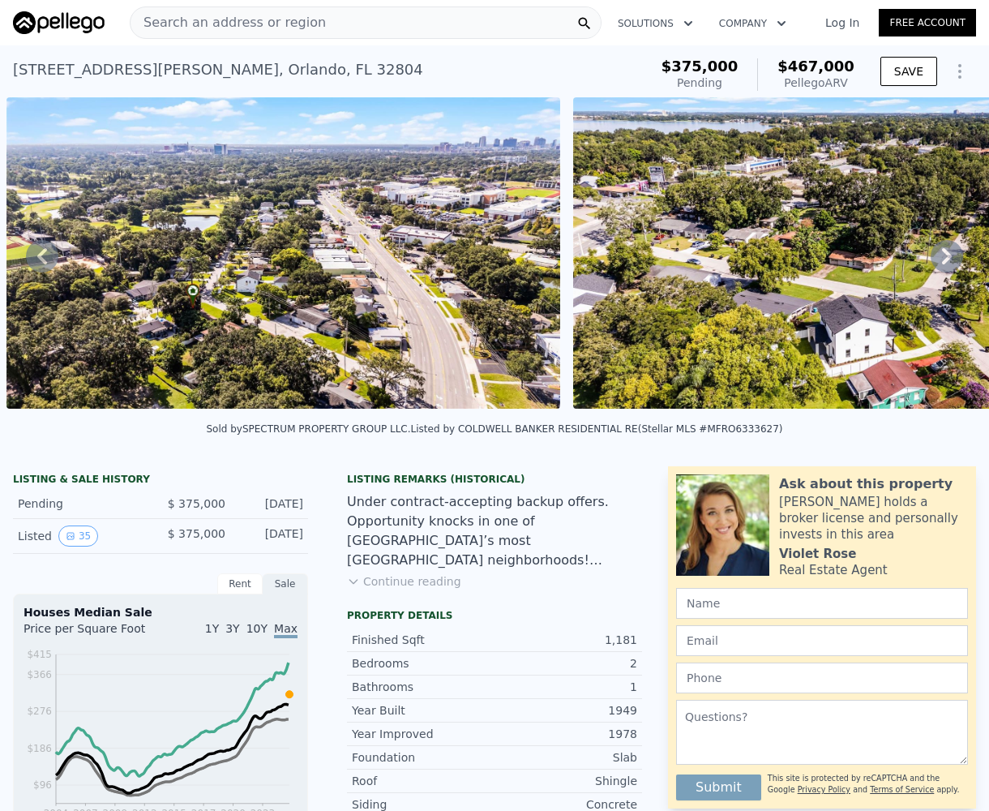
click at [933, 264] on icon at bounding box center [947, 256] width 32 height 32
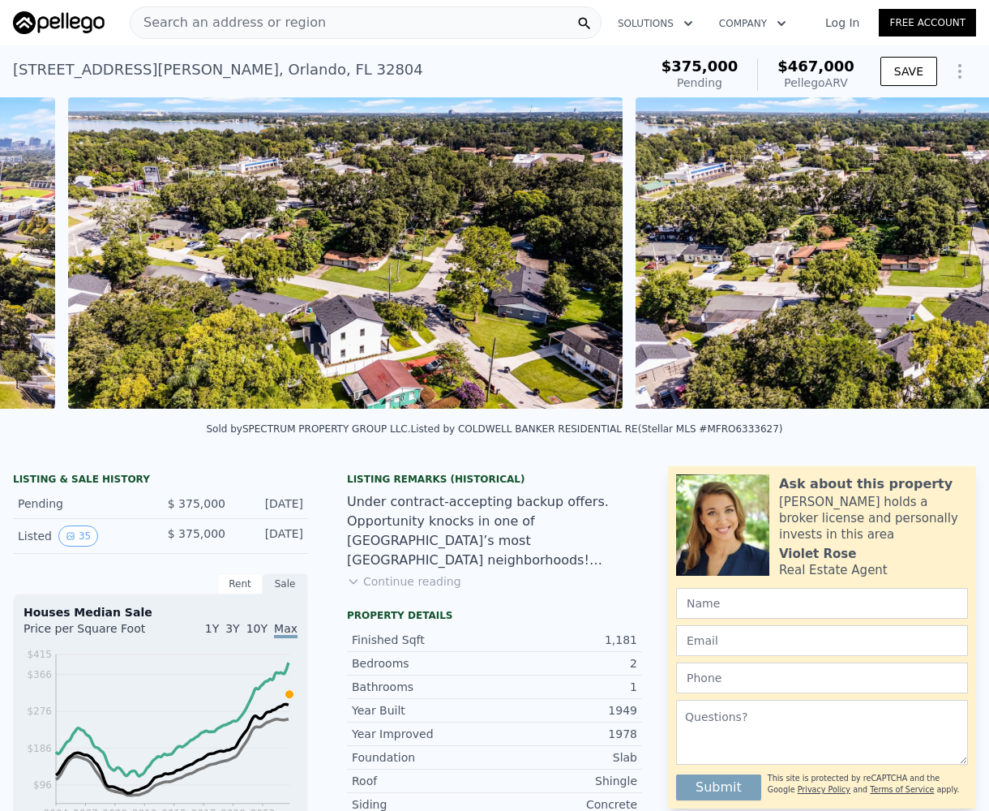
scroll to position [0, 14409]
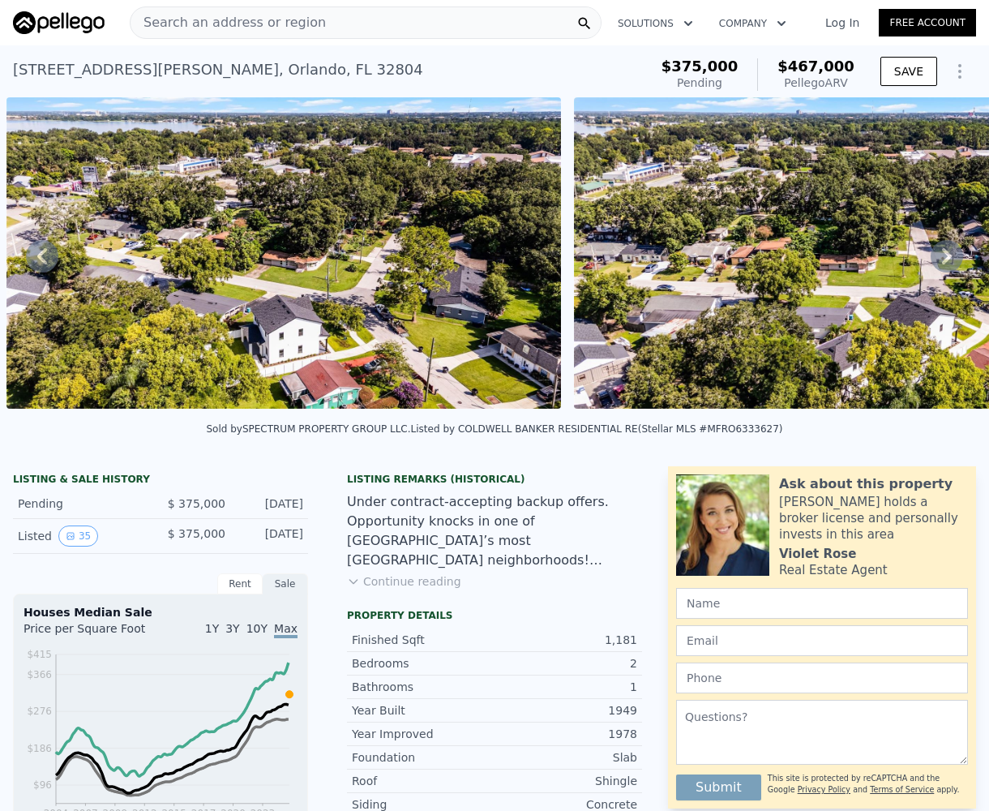
click at [31, 256] on icon at bounding box center [42, 256] width 32 height 32
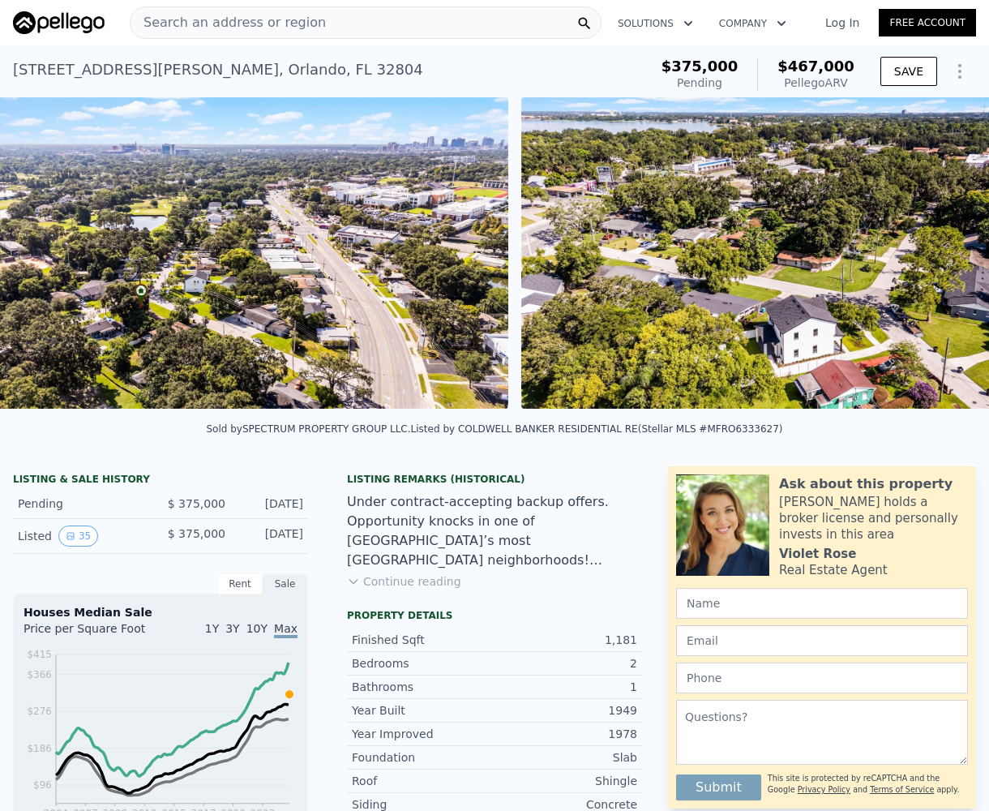
scroll to position [0, 13842]
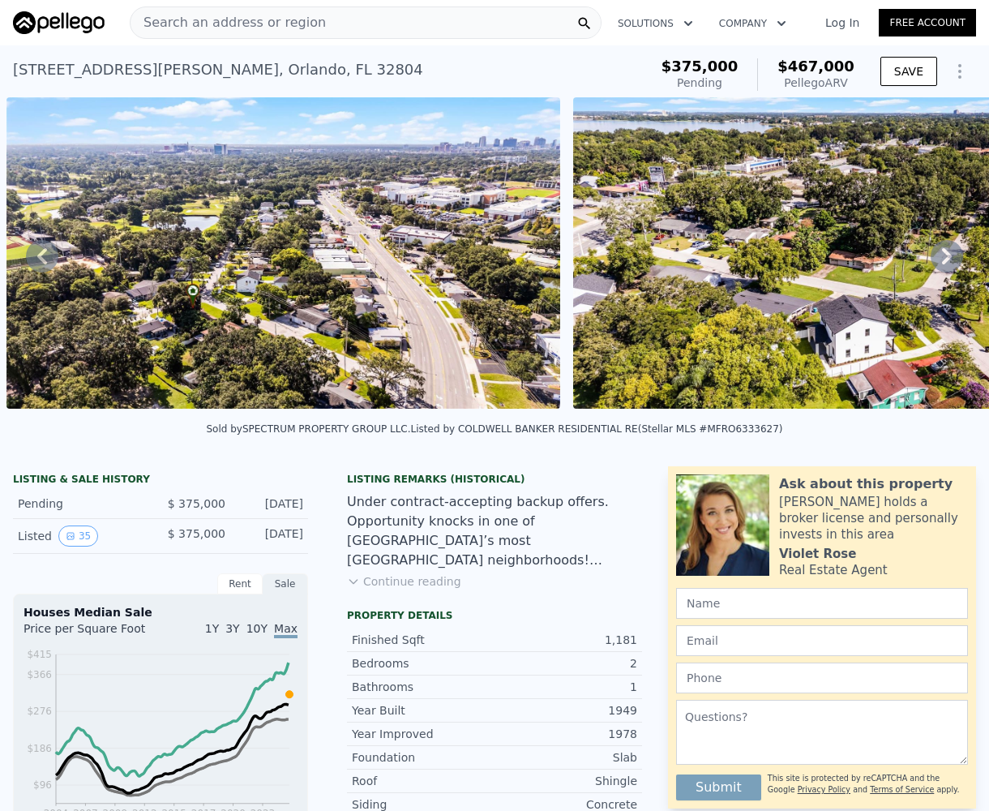
click at [942, 261] on icon at bounding box center [947, 256] width 10 height 16
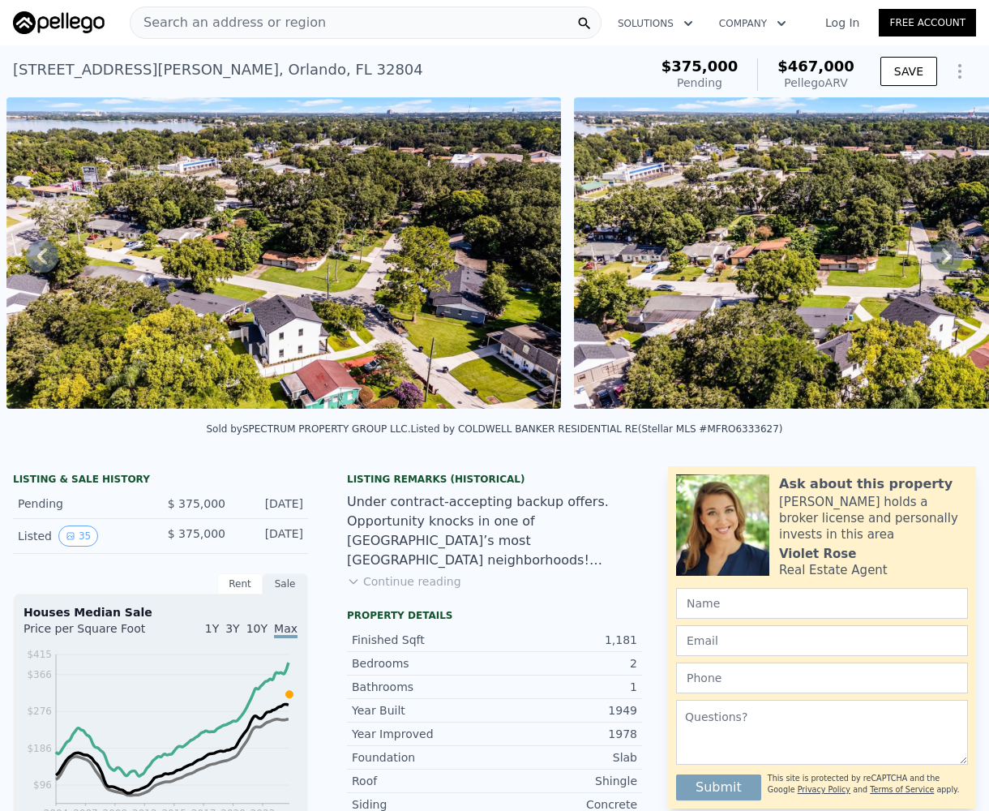
click at [942, 261] on icon at bounding box center [947, 256] width 10 height 16
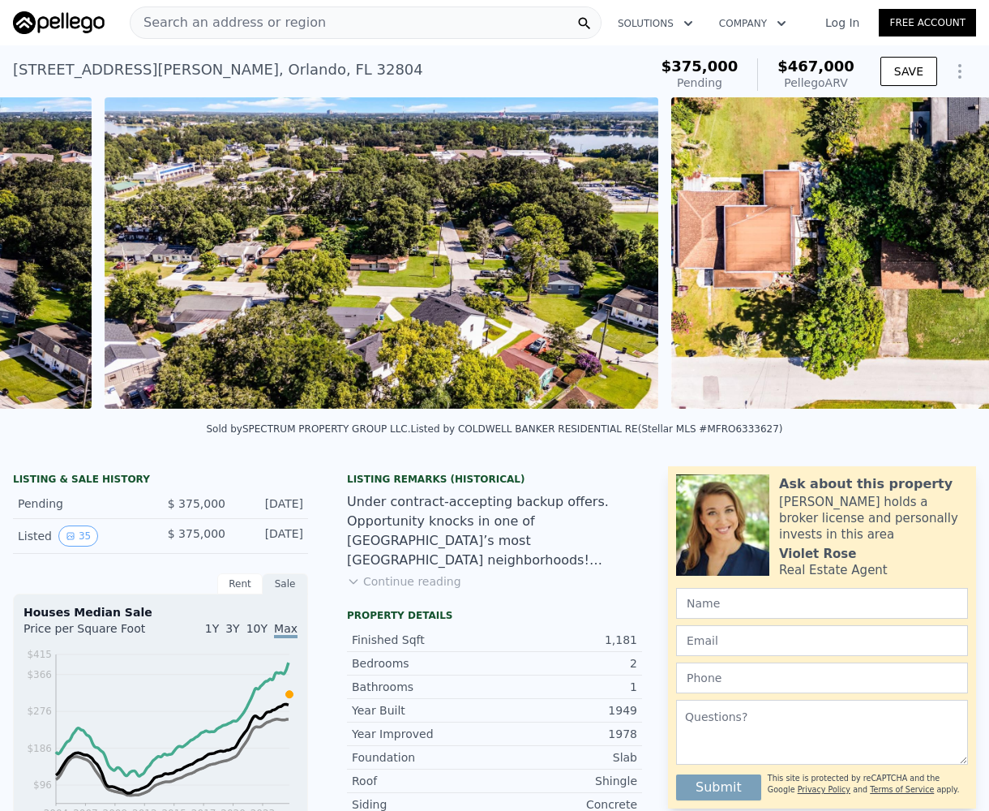
scroll to position [0, 14976]
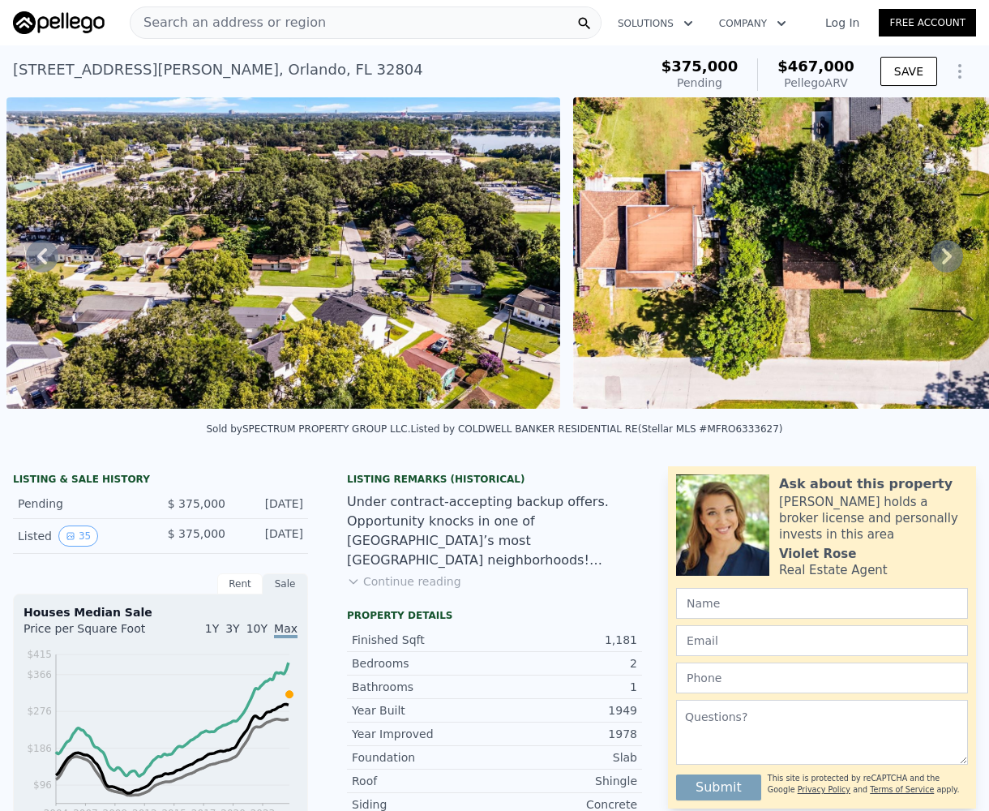
click at [942, 264] on icon at bounding box center [947, 256] width 10 height 16
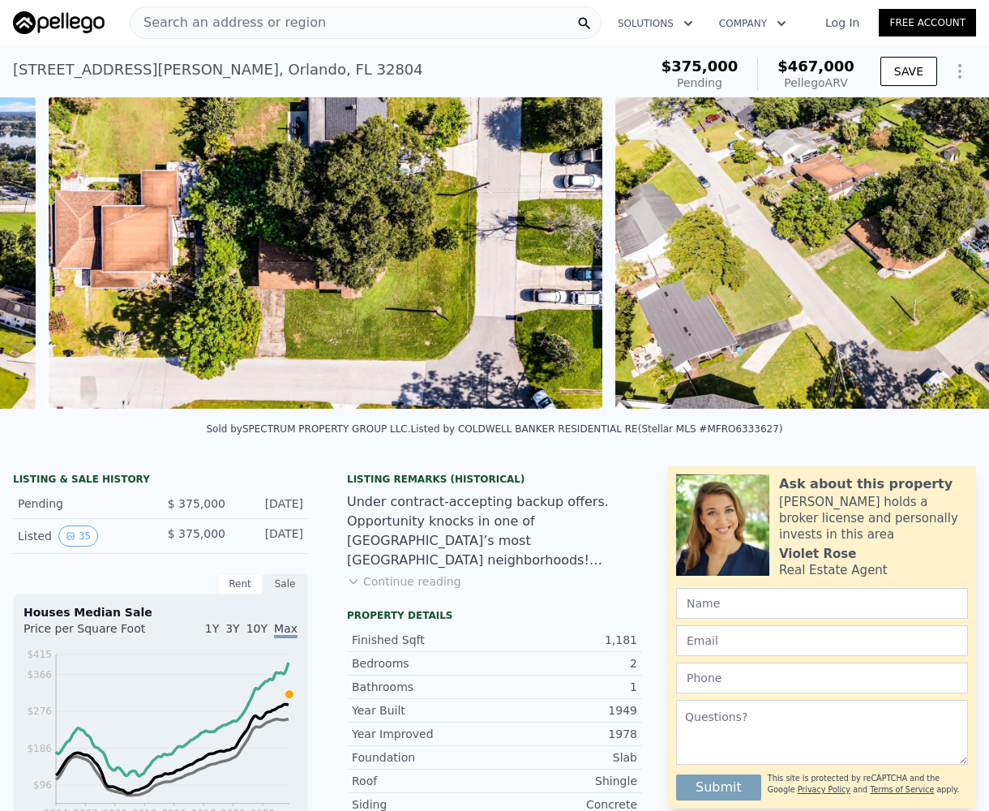
scroll to position [0, 15504]
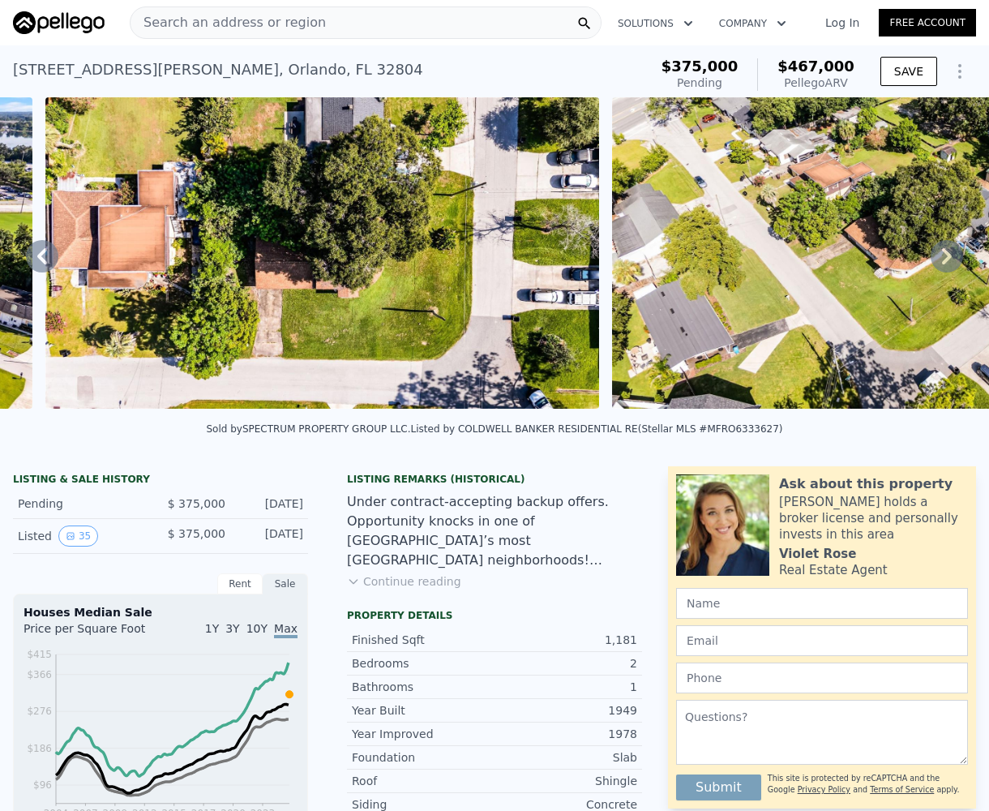
click at [942, 264] on icon at bounding box center [947, 256] width 10 height 16
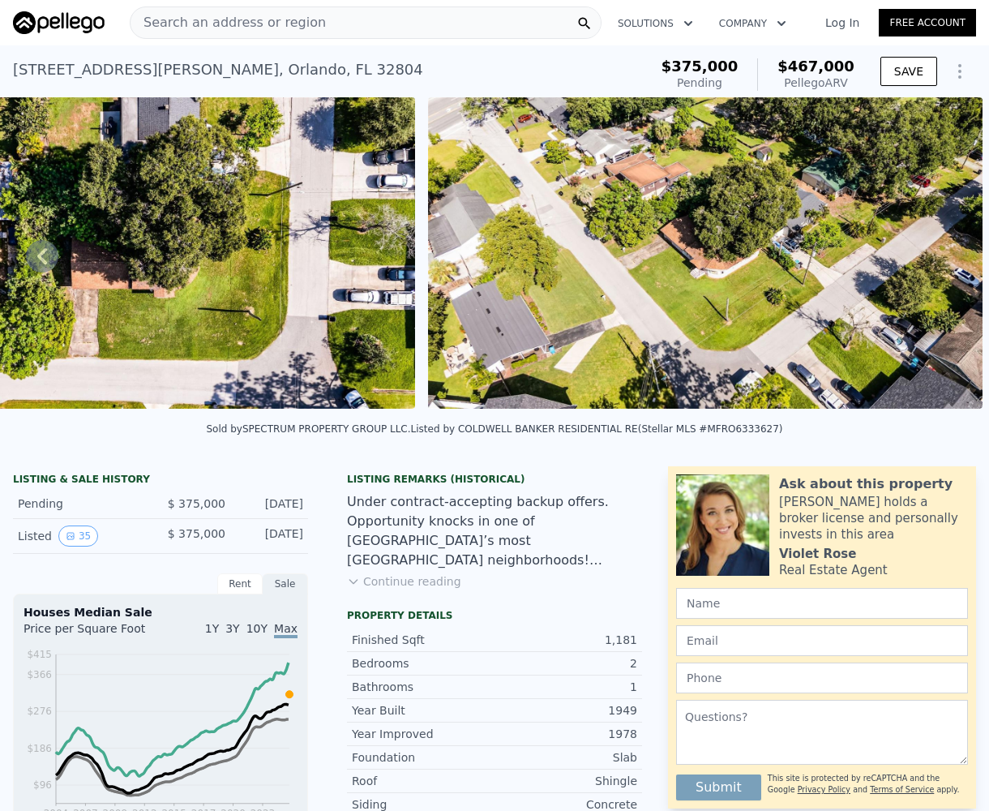
click at [933, 268] on img at bounding box center [705, 252] width 554 height 311
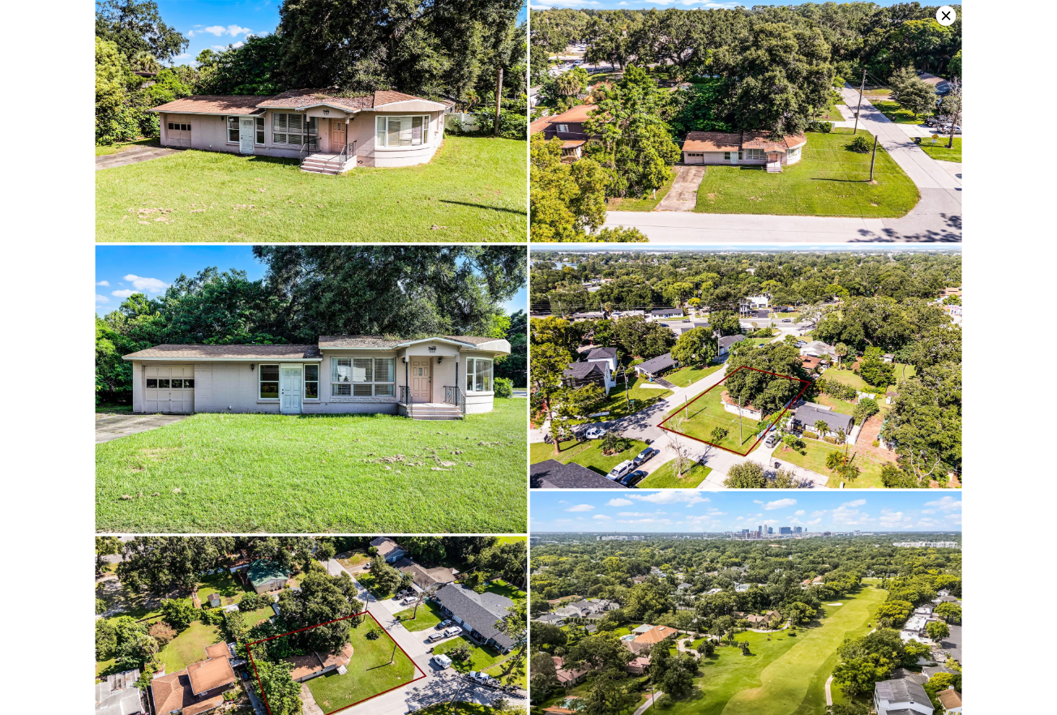
scroll to position [4783, 0]
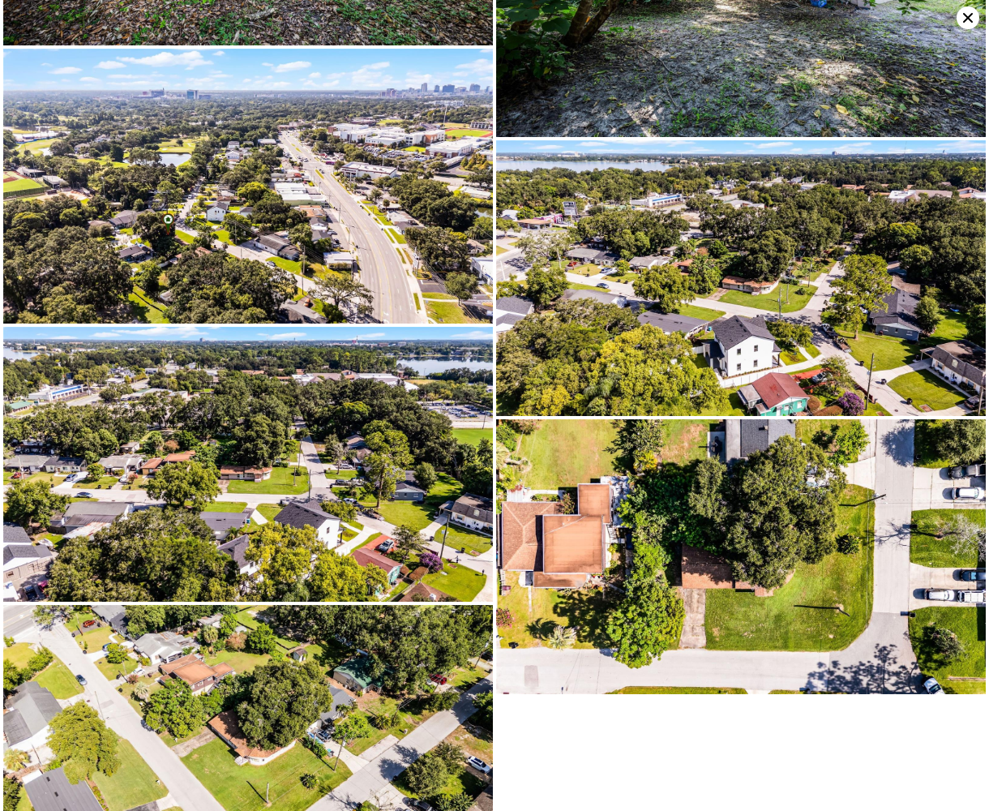
click at [964, 23] on icon at bounding box center [968, 17] width 23 height 23
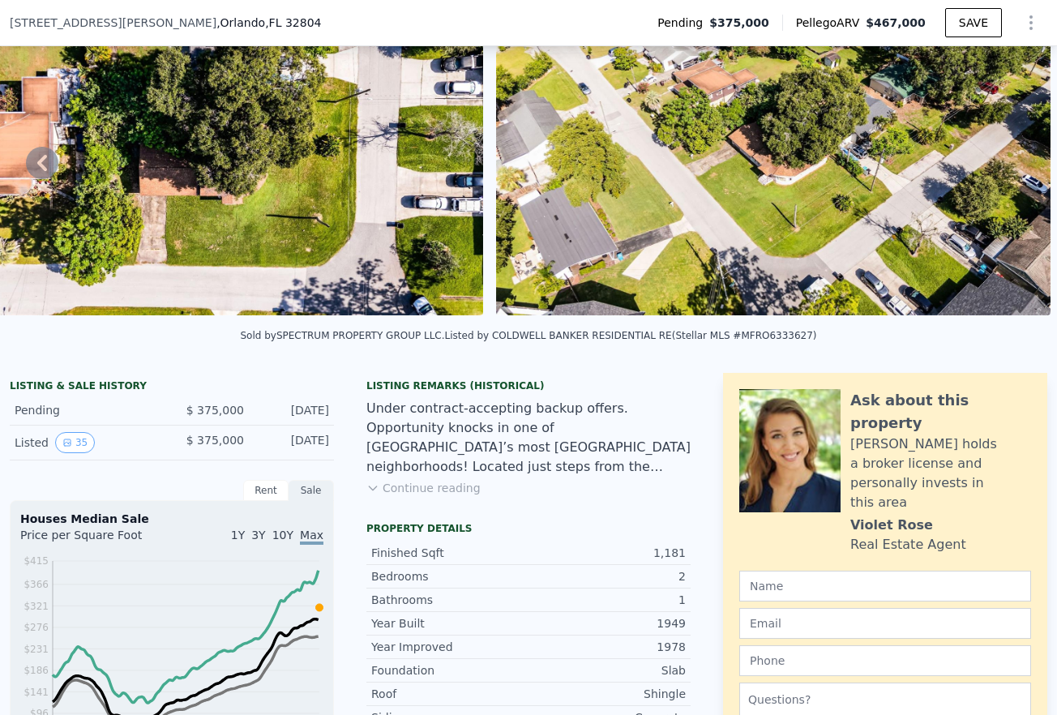
scroll to position [0, 0]
